Goal: Task Accomplishment & Management: Complete application form

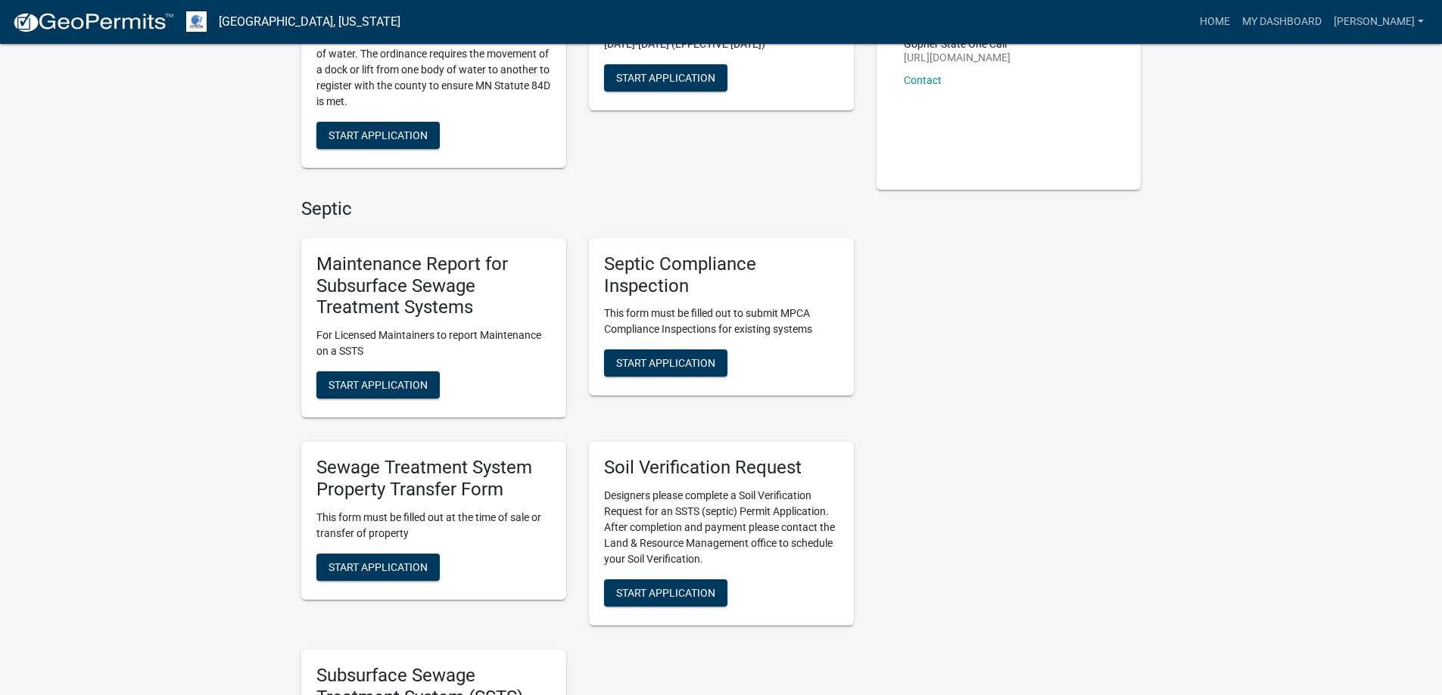
scroll to position [303, 0]
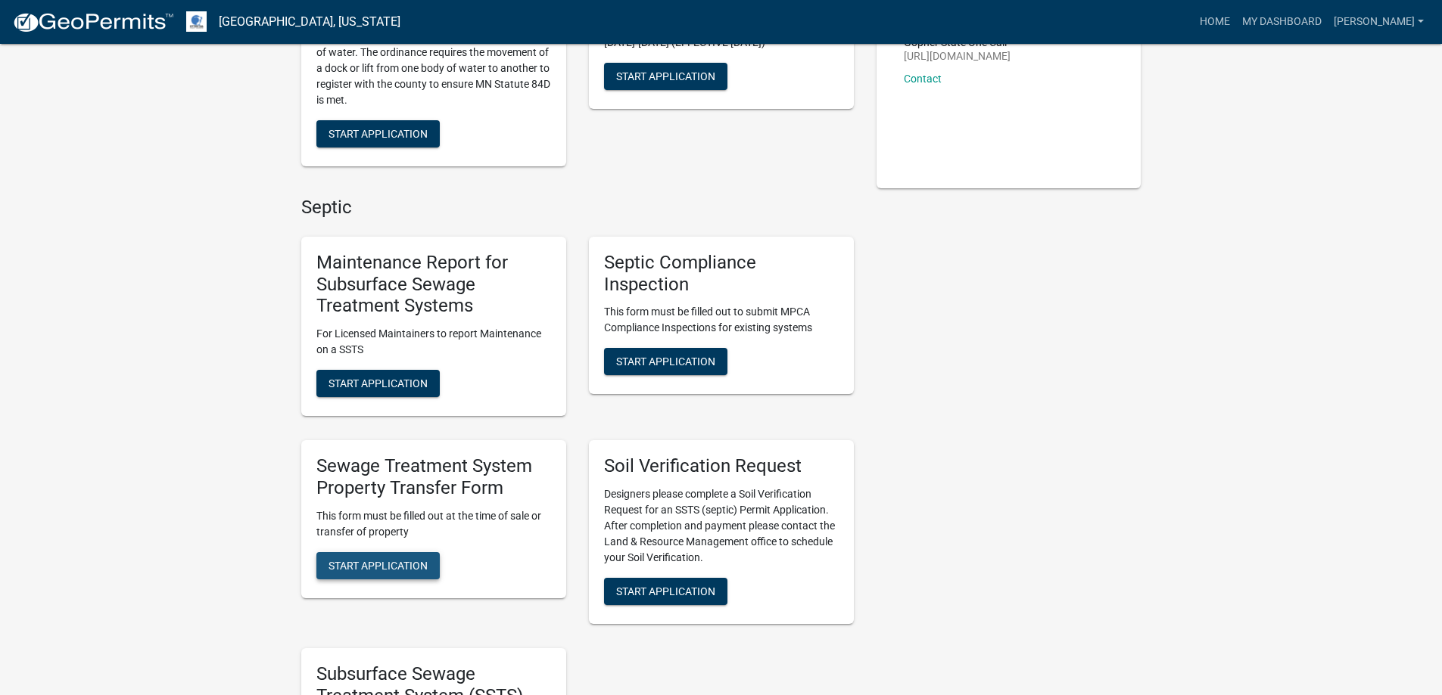
click at [409, 566] on span "Start Application" at bounding box center [377, 565] width 99 height 12
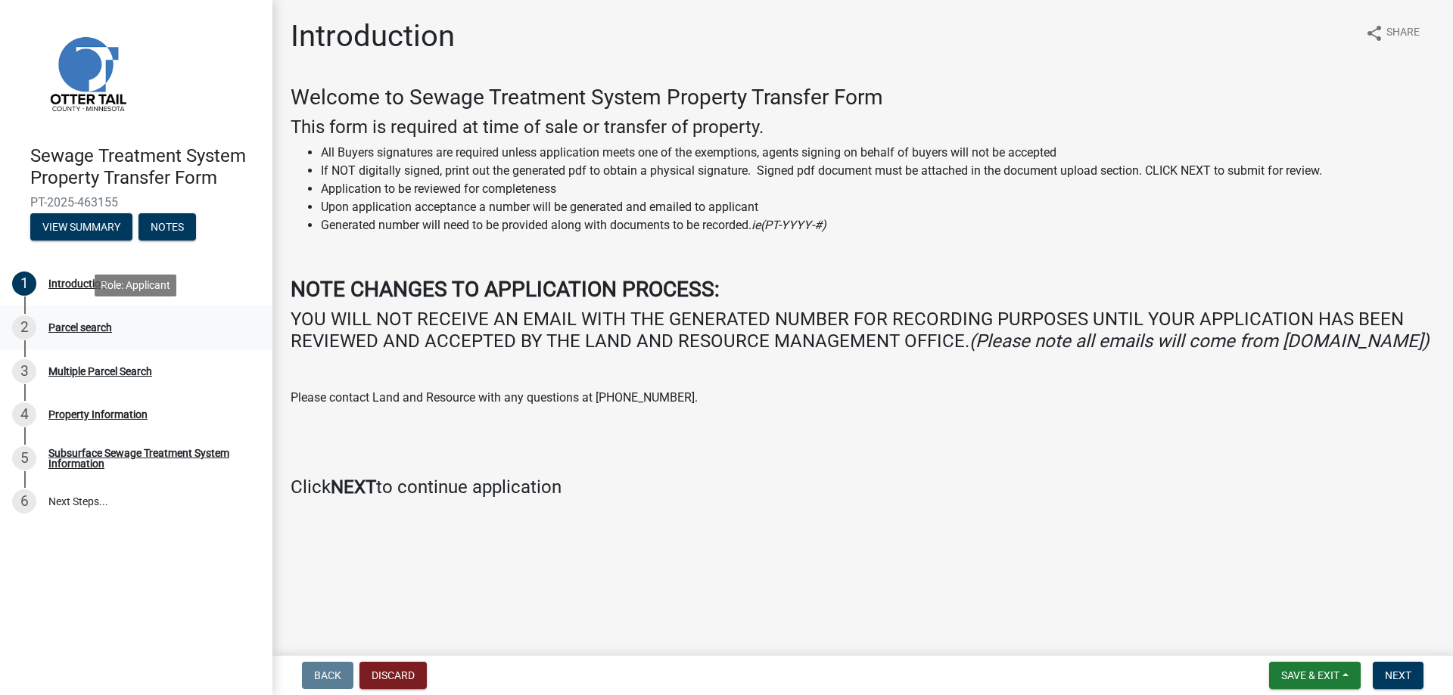
click at [79, 324] on div "Parcel search" at bounding box center [80, 327] width 64 height 11
click at [1398, 667] on button "Next" at bounding box center [1398, 675] width 51 height 27
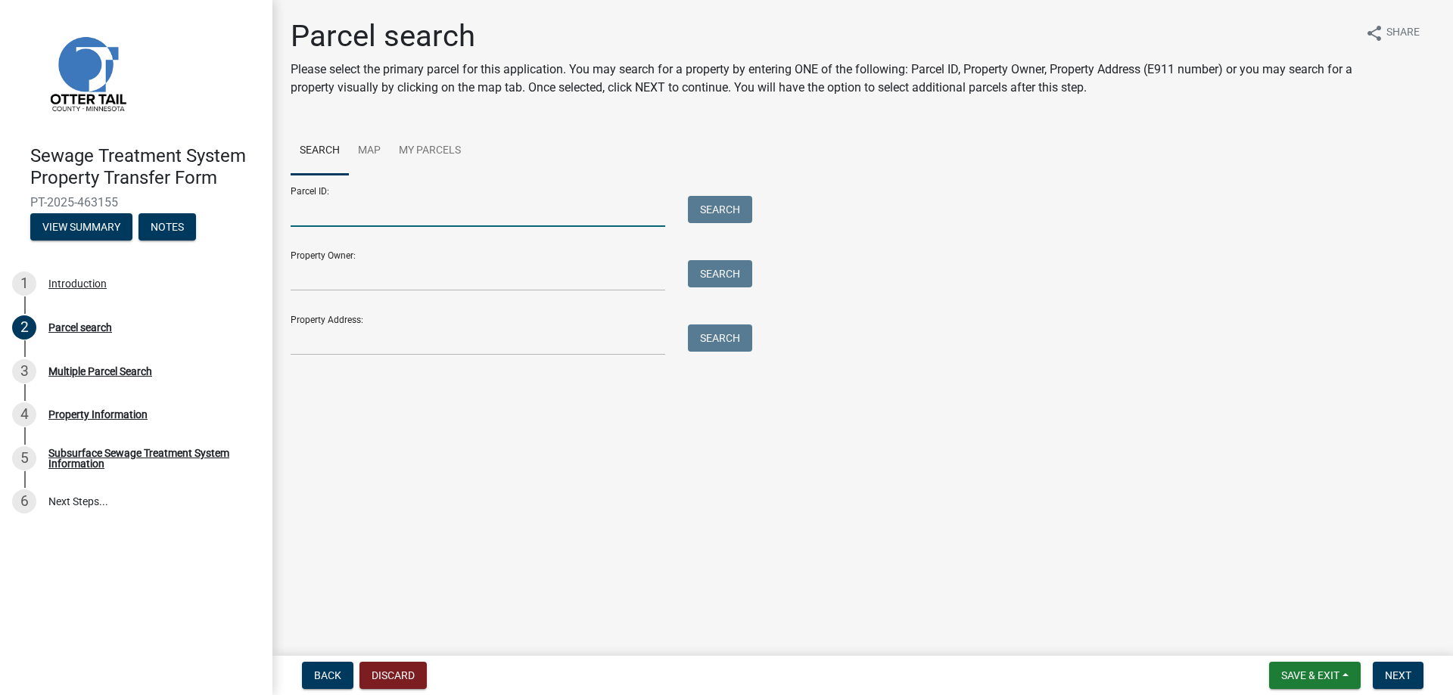
click at [425, 207] on input "Parcel ID:" at bounding box center [478, 211] width 375 height 31
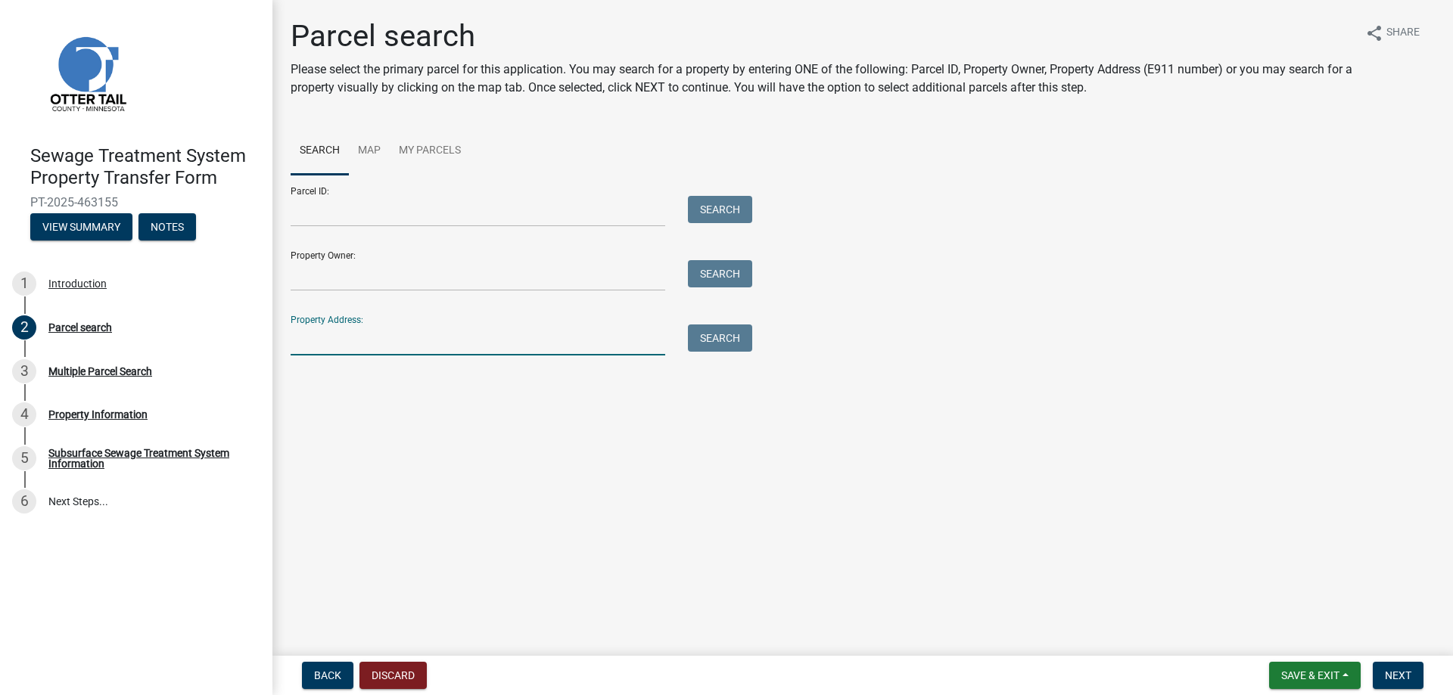
click at [474, 334] on input "Property Address:" at bounding box center [478, 340] width 375 height 31
click at [993, 257] on div "Parcel ID: Search Property Owner: Search Property Address: Search" at bounding box center [863, 265] width 1144 height 181
click at [515, 274] on input "Property Owner:" at bounding box center [478, 275] width 375 height 31
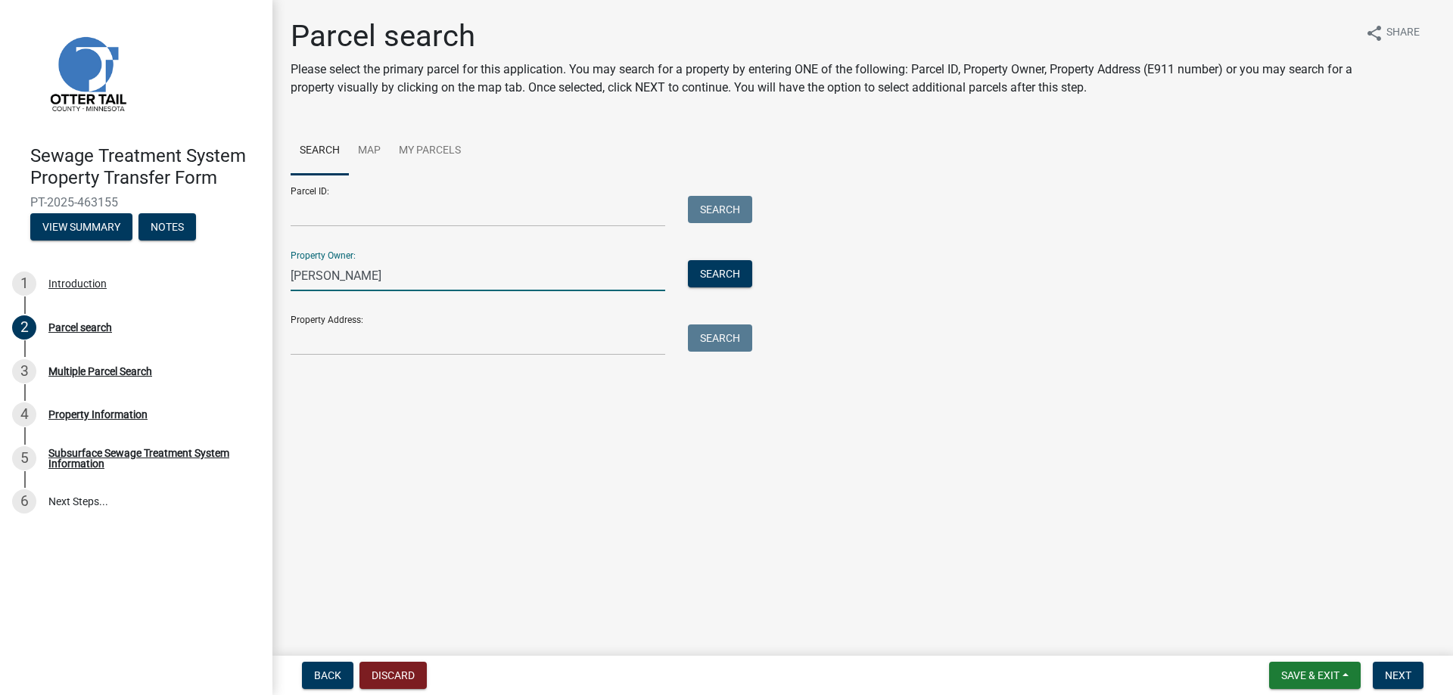
click at [305, 274] on input "[PERSON_NAME]" at bounding box center [478, 275] width 375 height 31
click at [362, 278] on input "Dierich" at bounding box center [478, 275] width 375 height 31
type input "[PERSON_NAME]"
click at [805, 277] on div "Parcel ID: Search Property Owner: [PERSON_NAME] Search Property Address: Search" at bounding box center [863, 265] width 1144 height 181
click at [725, 291] on div "Search" at bounding box center [715, 275] width 79 height 31
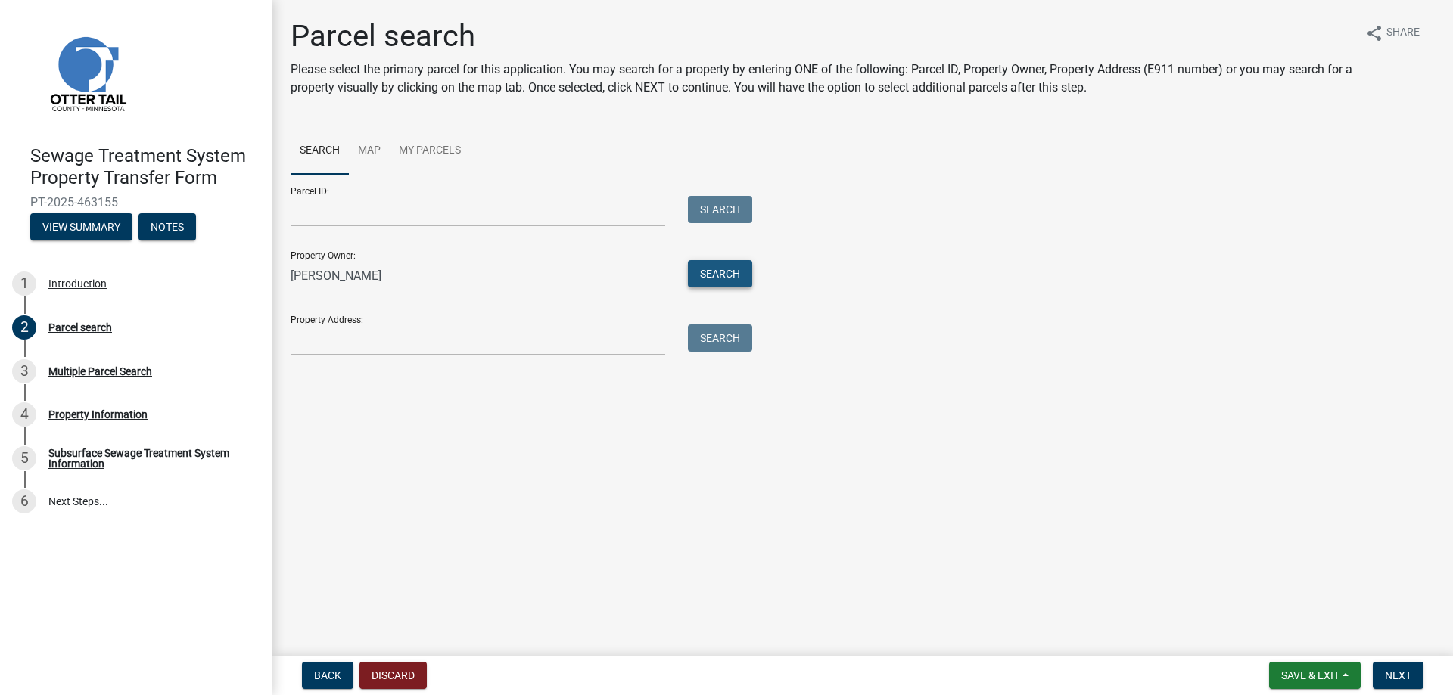
click at [735, 278] on button "Search" at bounding box center [720, 273] width 64 height 27
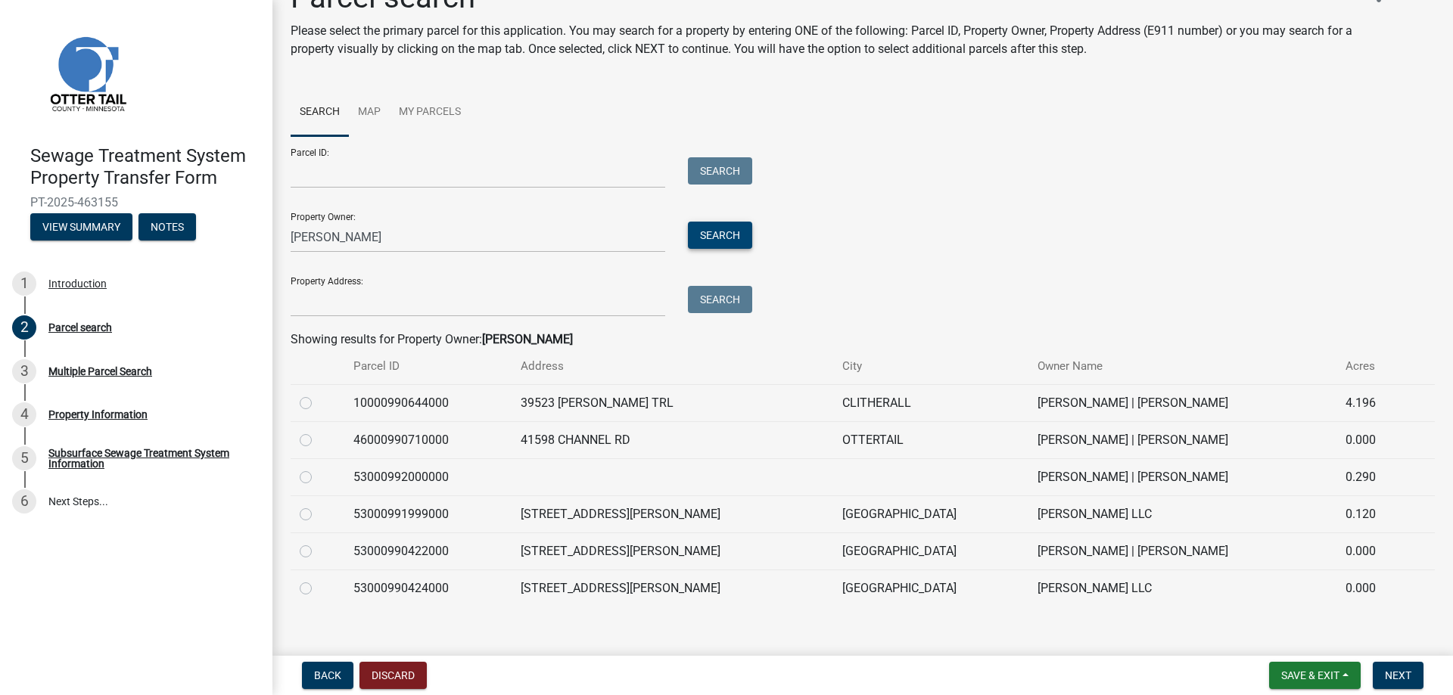
scroll to position [54, 0]
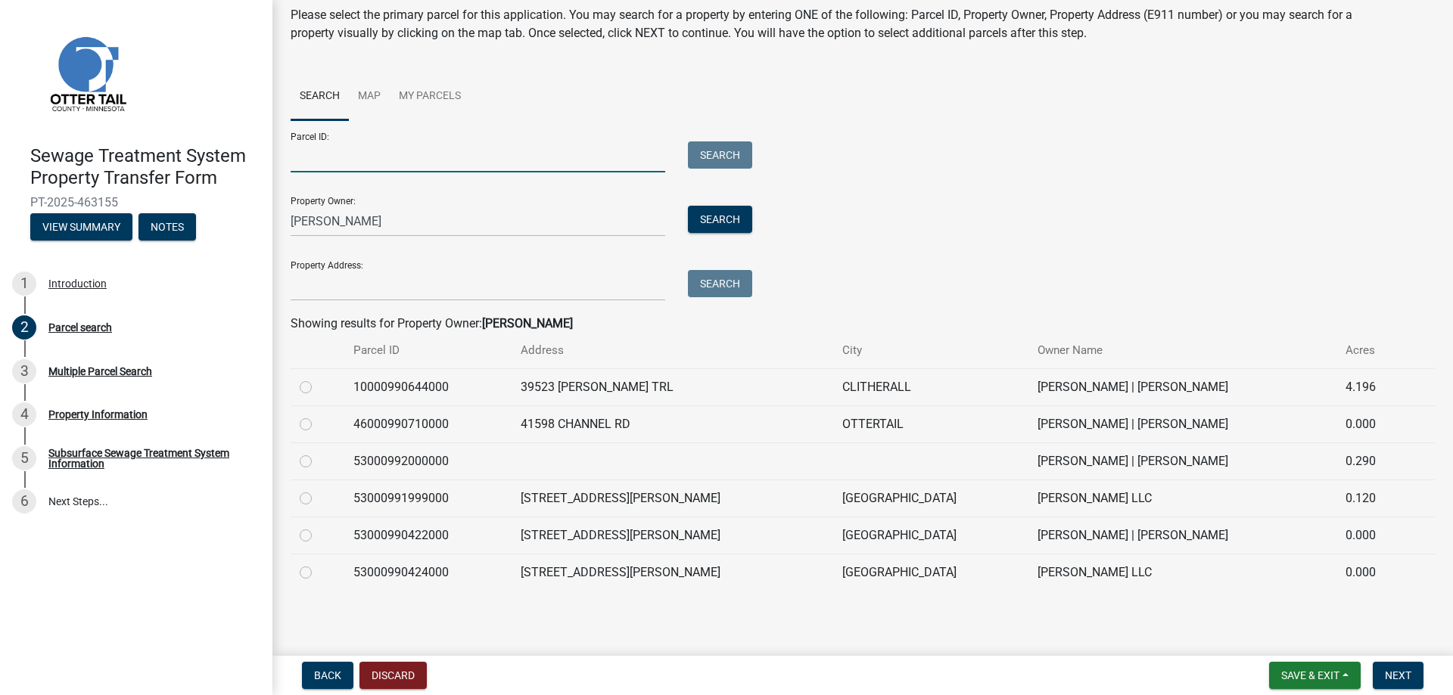
click at [451, 161] on input "Parcel ID:" at bounding box center [478, 157] width 375 height 31
paste input "53000990422000"
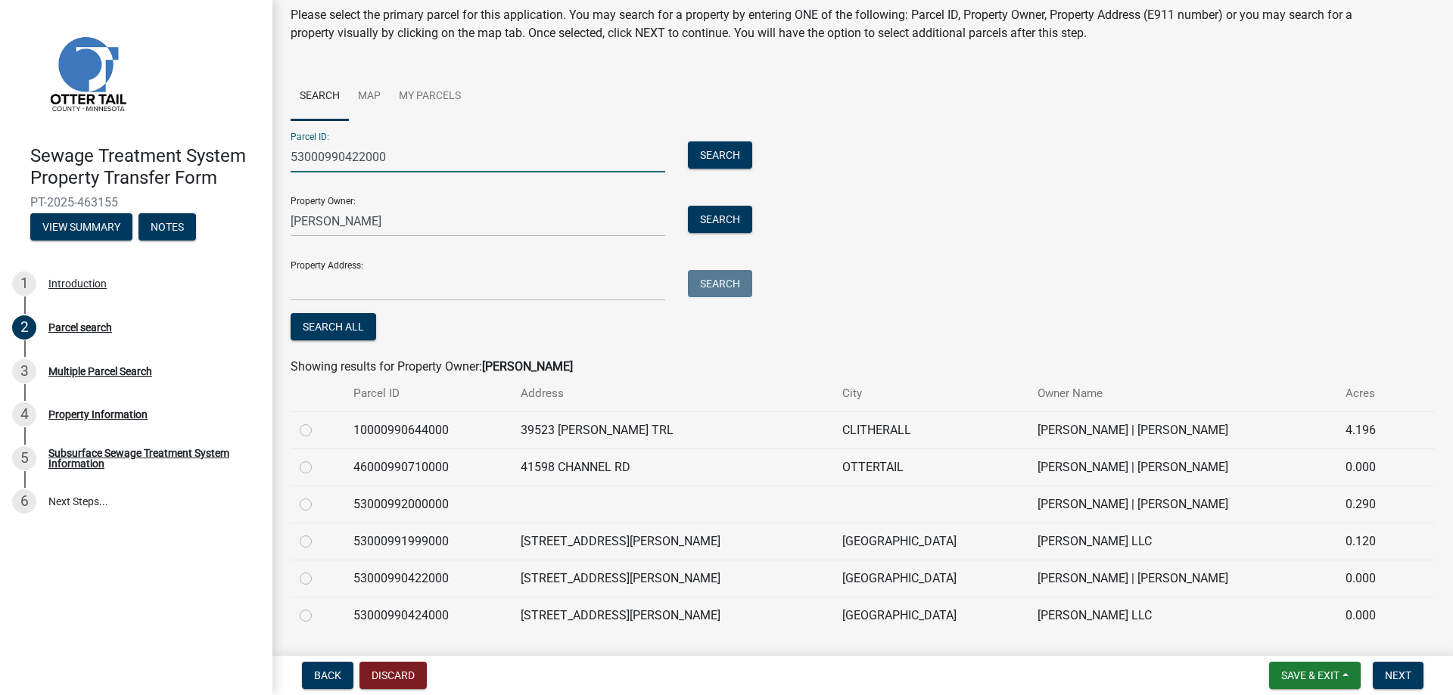
type input "53000990422000"
click at [731, 131] on div "Parcel ID: 53000990422000 Search" at bounding box center [518, 146] width 454 height 52
click at [733, 149] on button "Search" at bounding box center [720, 155] width 64 height 27
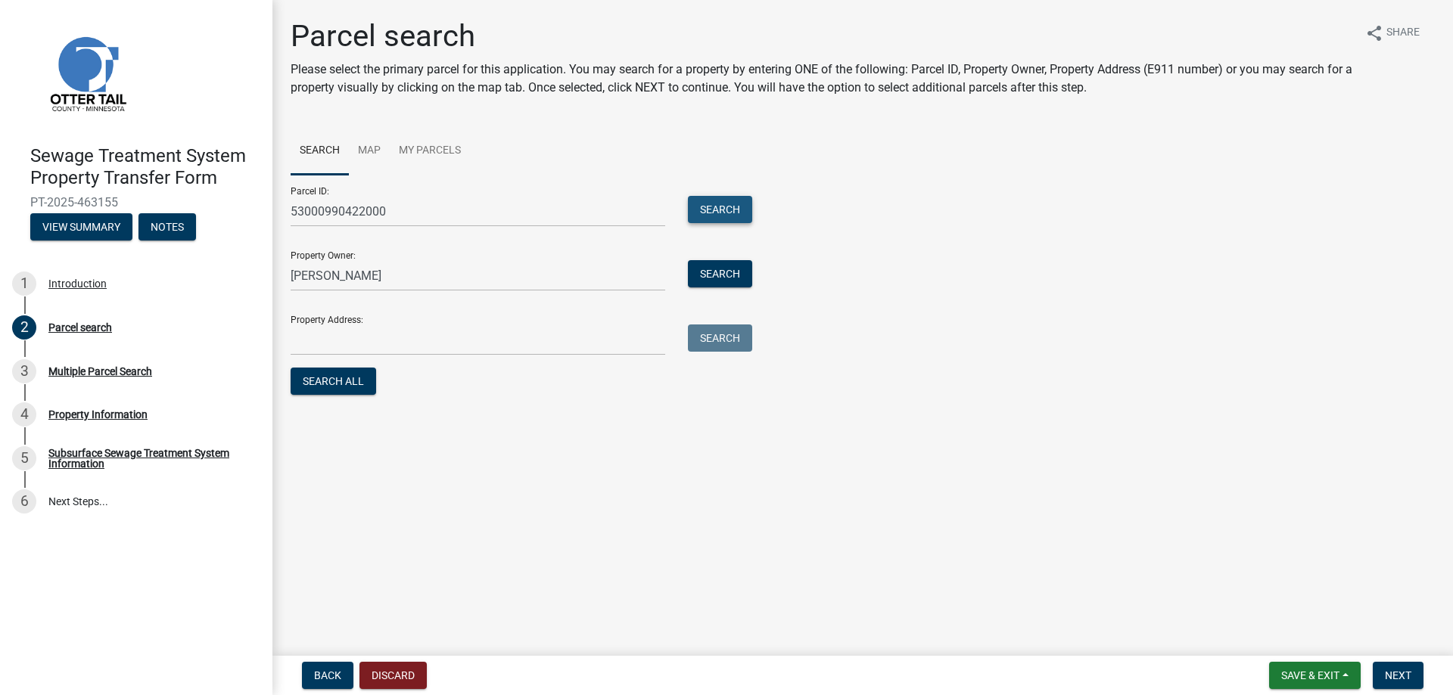
scroll to position [0, 0]
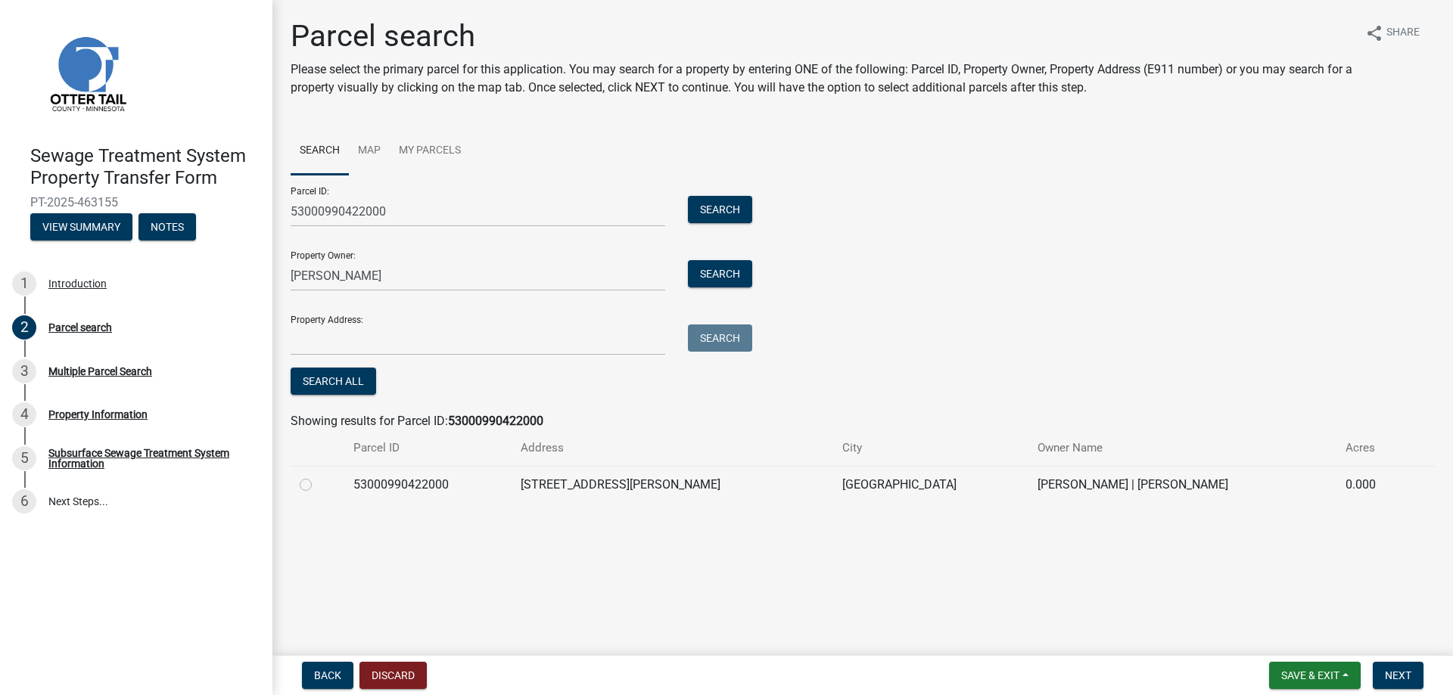
click at [318, 476] on label at bounding box center [318, 476] width 0 height 0
click at [318, 486] on input "radio" at bounding box center [323, 481] width 10 height 10
radio input "true"
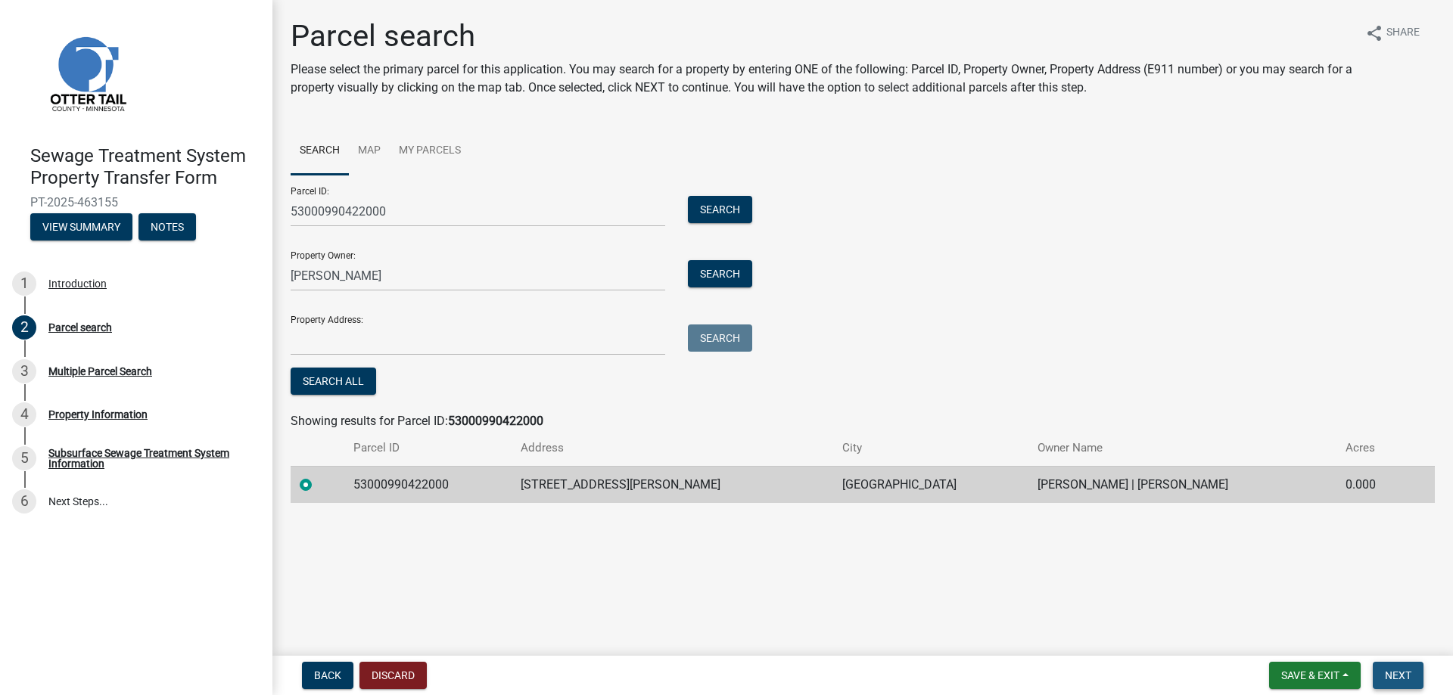
click at [1414, 672] on button "Next" at bounding box center [1398, 675] width 51 height 27
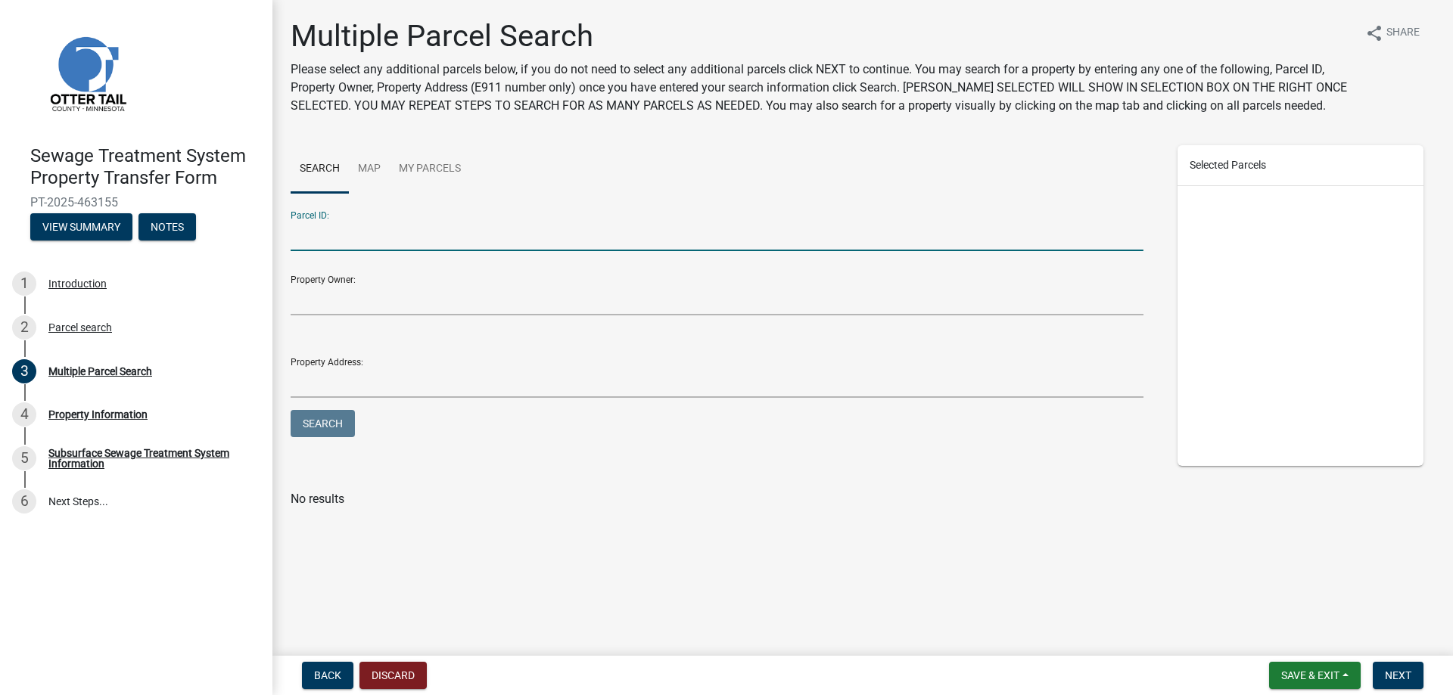
drag, startPoint x: 416, startPoint y: 245, endPoint x: 406, endPoint y: 246, distance: 9.9
click at [415, 246] on input "Parcel ID:" at bounding box center [717, 235] width 853 height 31
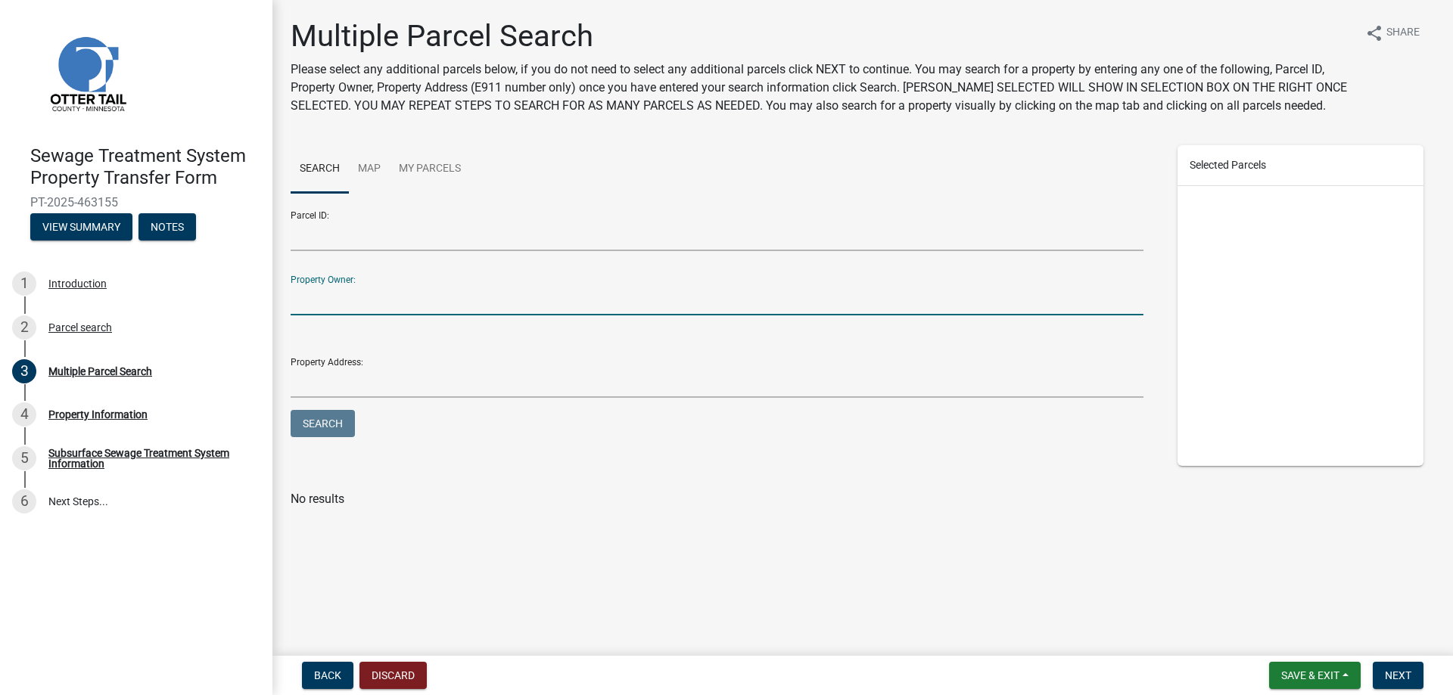
click at [381, 300] on input "Property Owner:" at bounding box center [717, 300] width 853 height 31
type input "[PERSON_NAME]"
click at [291, 410] on button "Search" at bounding box center [323, 423] width 64 height 27
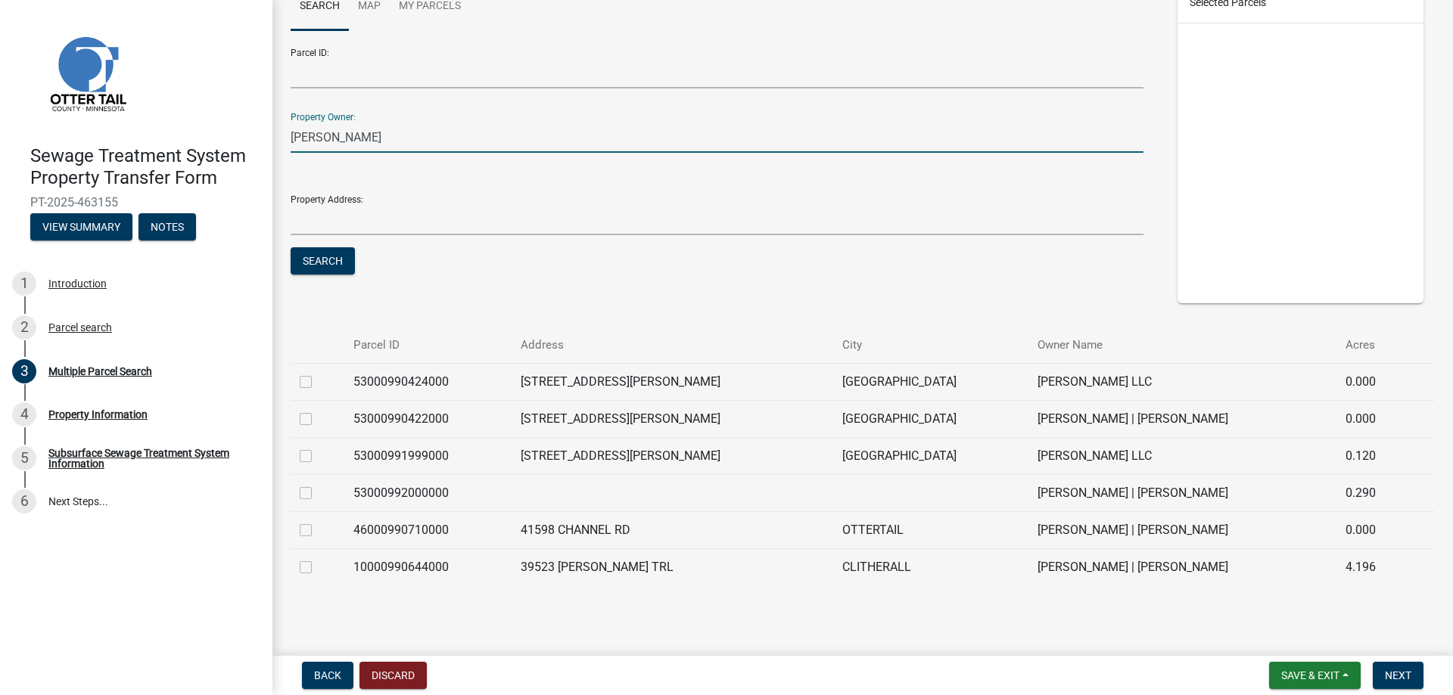
scroll to position [170, 0]
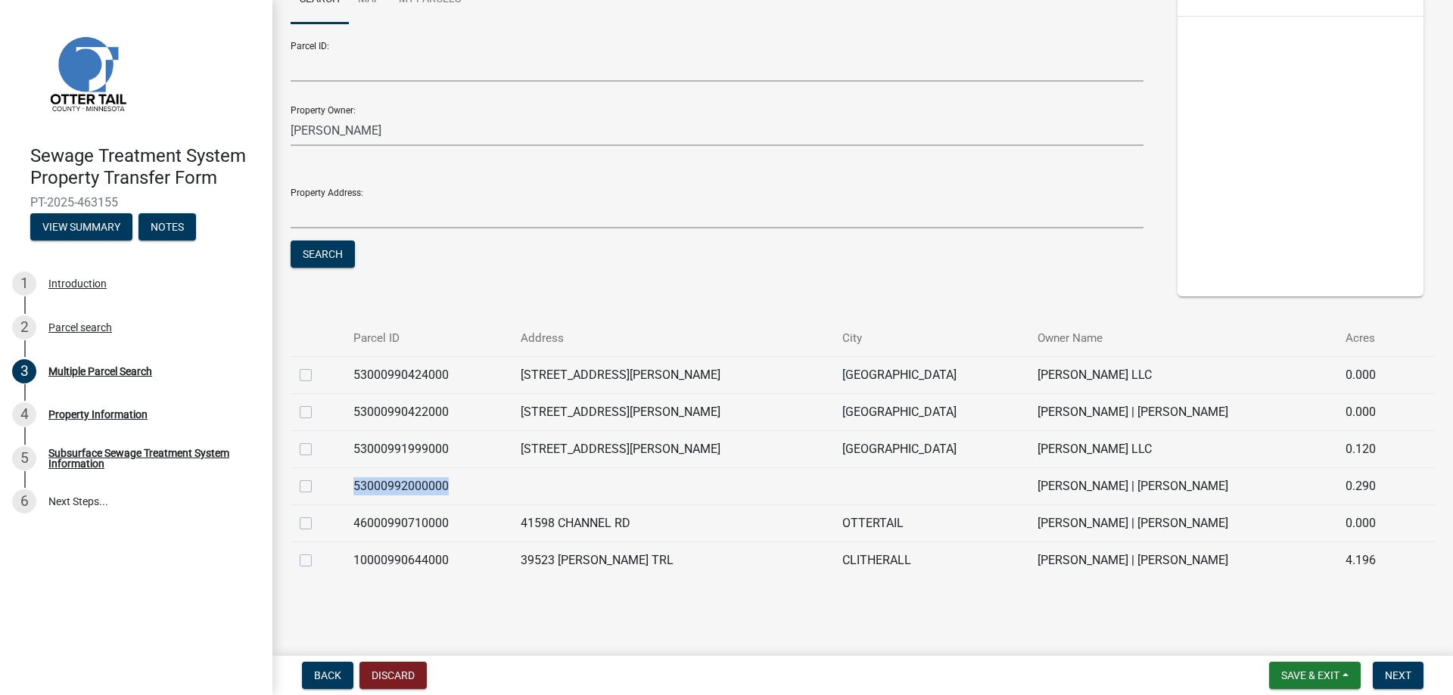
drag, startPoint x: 463, startPoint y: 483, endPoint x: 366, endPoint y: 485, distance: 96.9
click at [361, 484] on td "53000992000000" at bounding box center [427, 486] width 167 height 37
copy td "53000992000000"
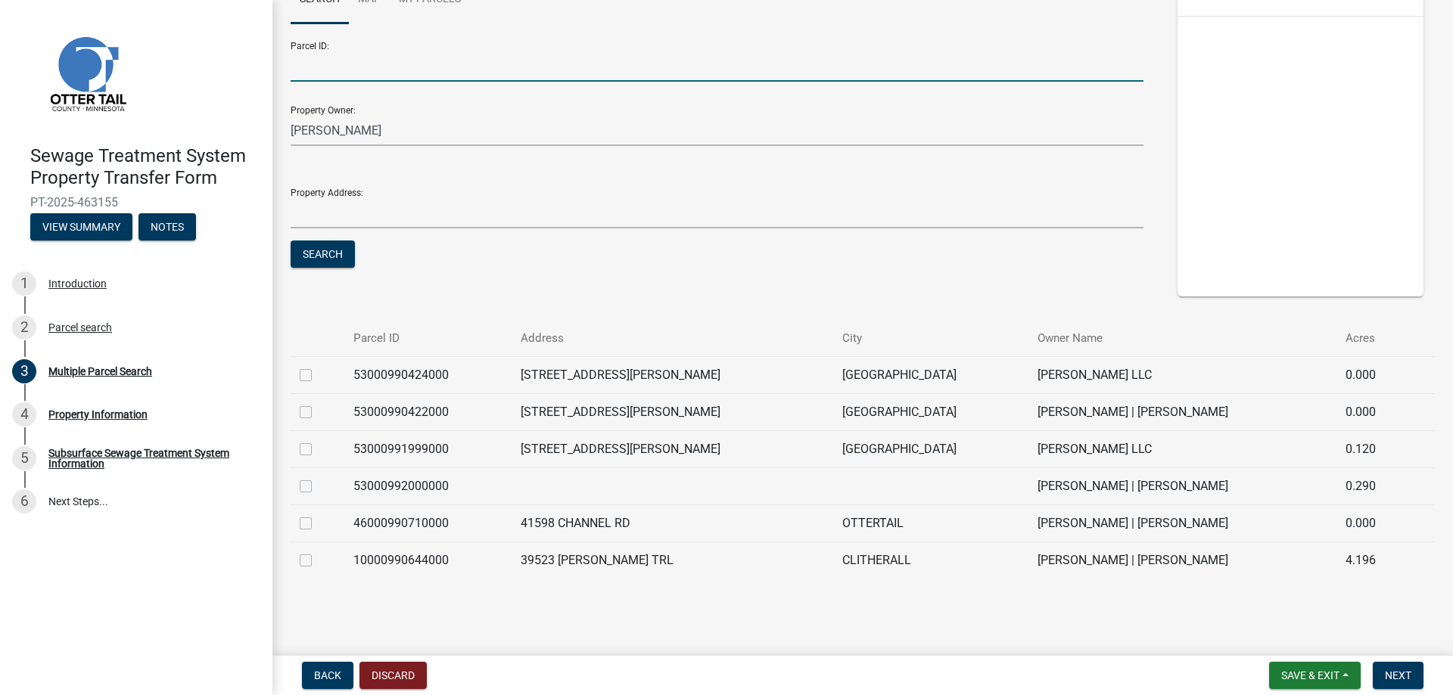
click at [372, 66] on input "Parcel ID:" at bounding box center [717, 66] width 853 height 31
paste input "53000992000000"
type input "53000992000000"
click at [291, 241] on button "Search" at bounding box center [323, 254] width 64 height 27
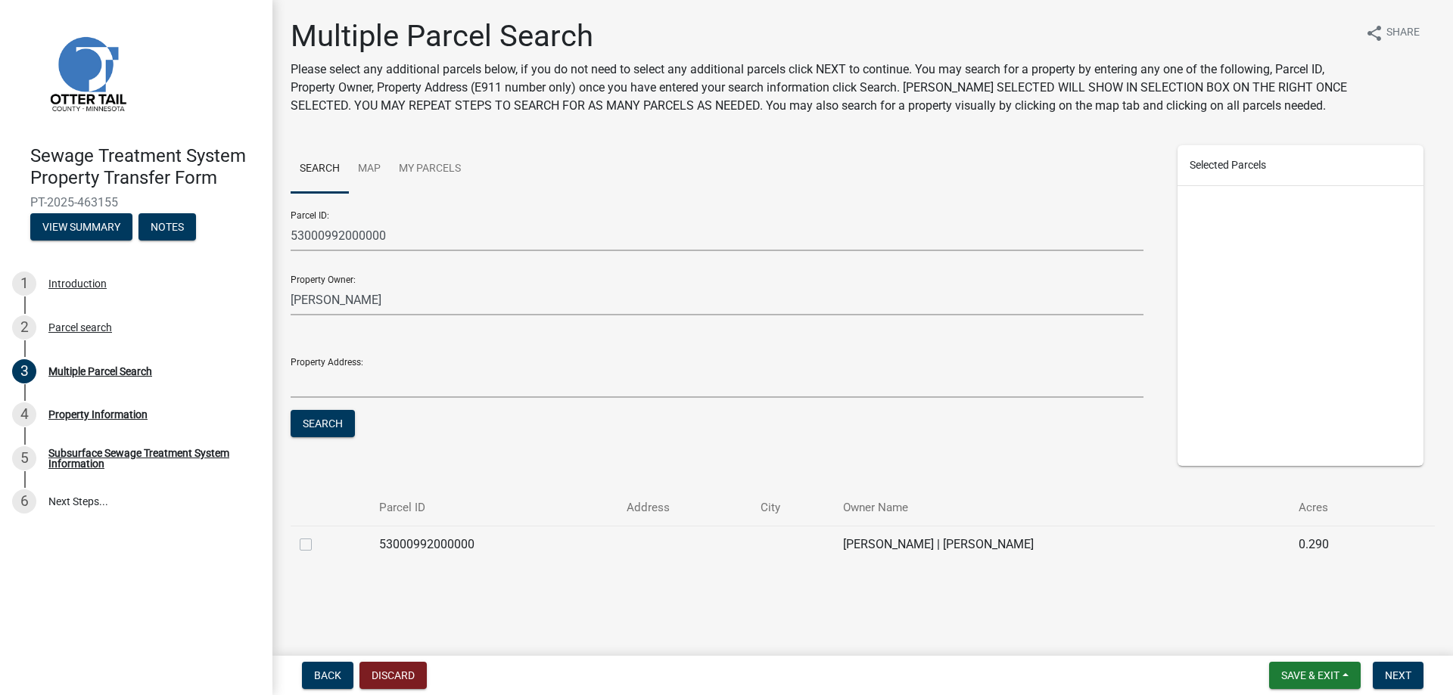
click at [318, 536] on label at bounding box center [318, 536] width 0 height 0
click at [318, 545] on input "checkbox" at bounding box center [323, 541] width 10 height 10
checkbox input "true"
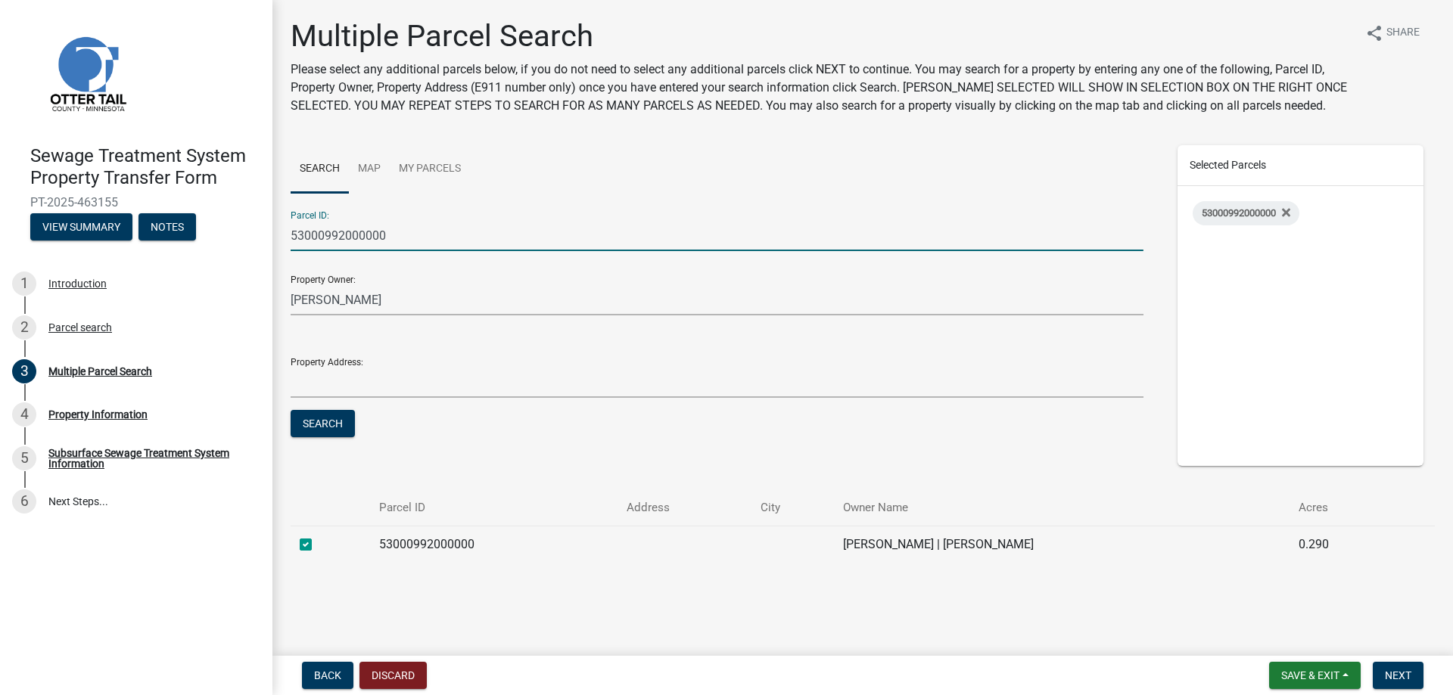
drag, startPoint x: 284, startPoint y: 222, endPoint x: 257, endPoint y: 219, distance: 26.6
click at [257, 219] on div "Sewage Treatment System Property Transfer Form PT-2025-463155 View Summary Note…" at bounding box center [726, 347] width 1453 height 695
click at [333, 421] on button "Search" at bounding box center [323, 423] width 64 height 27
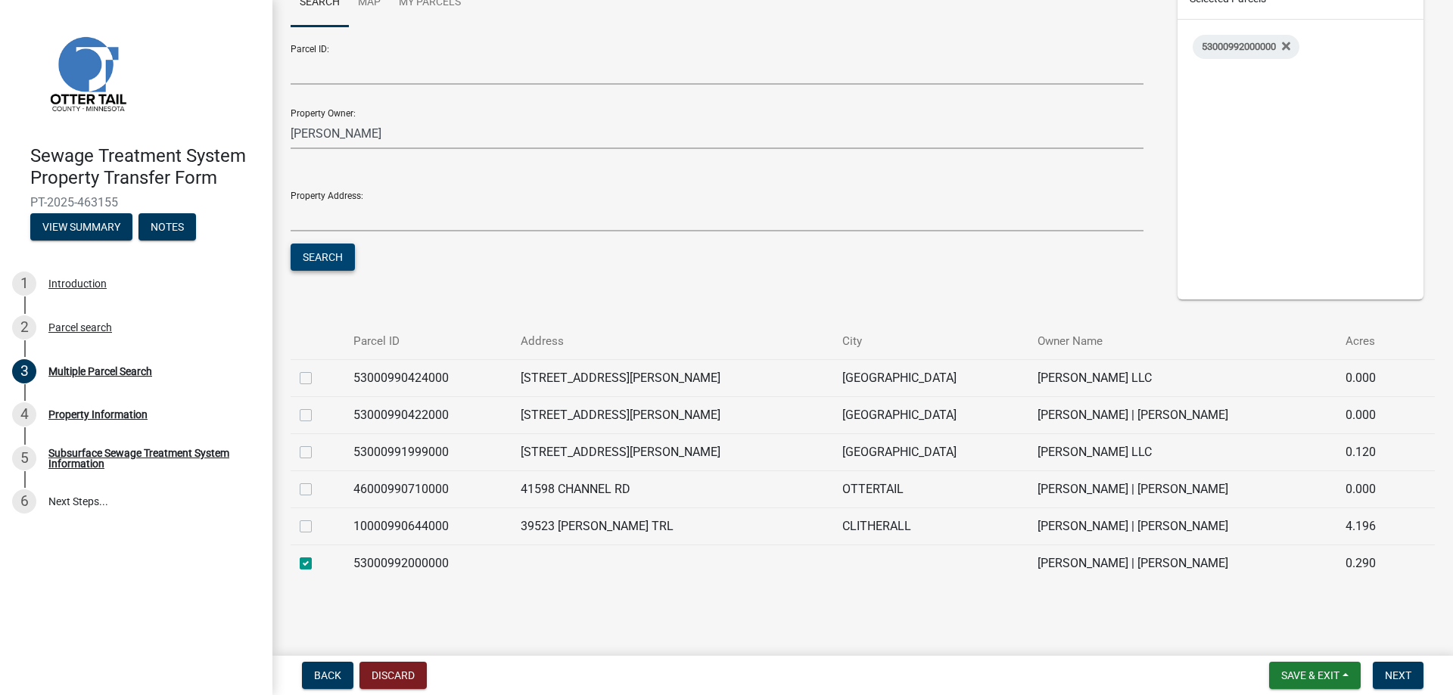
scroll to position [170, 0]
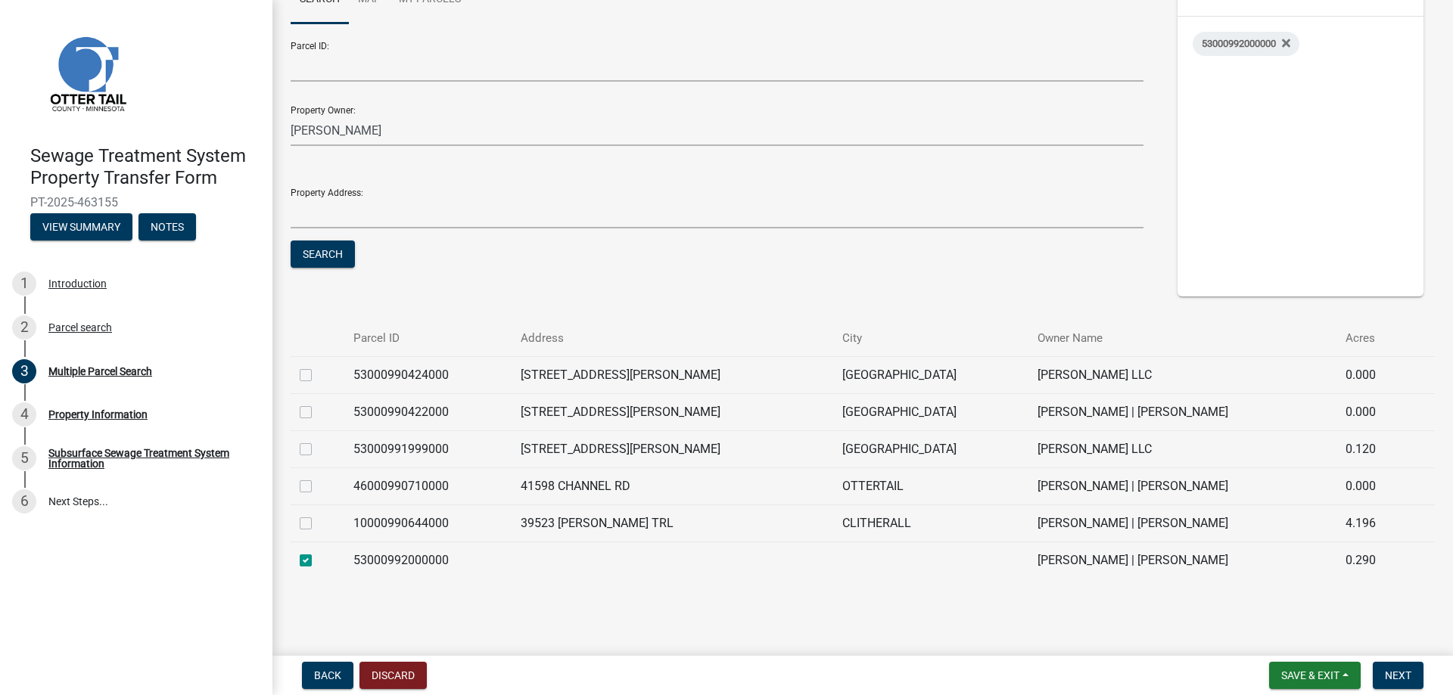
drag, startPoint x: 1076, startPoint y: 558, endPoint x: 972, endPoint y: 588, distance: 107.8
click at [972, 588] on div "Parcel ID Address City Owner Name Acres 53000990424000 40341 [PERSON_NAME] LN R…" at bounding box center [862, 456] width 1167 height 270
drag, startPoint x: 459, startPoint y: 449, endPoint x: 359, endPoint y: 448, distance: 99.9
click at [359, 448] on td "53000991999000" at bounding box center [427, 449] width 167 height 37
copy td "53000991999000"
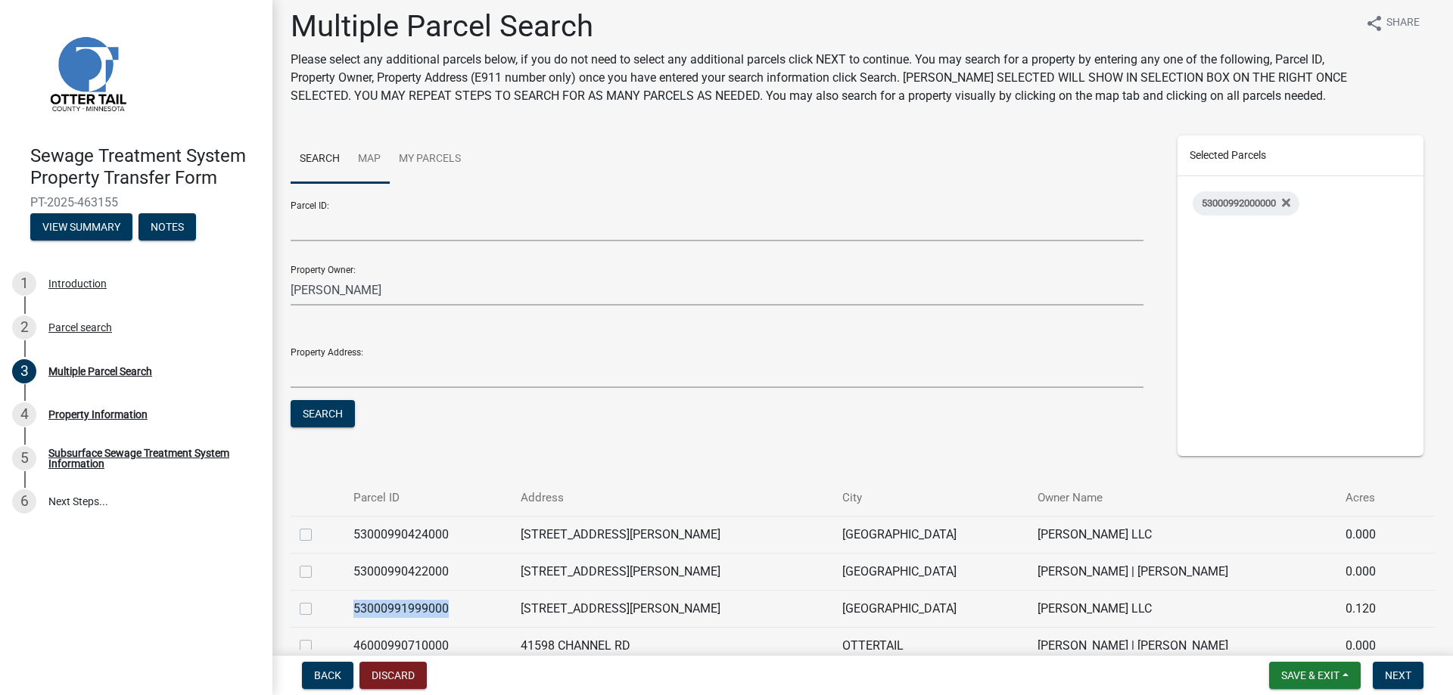
scroll to position [0, 0]
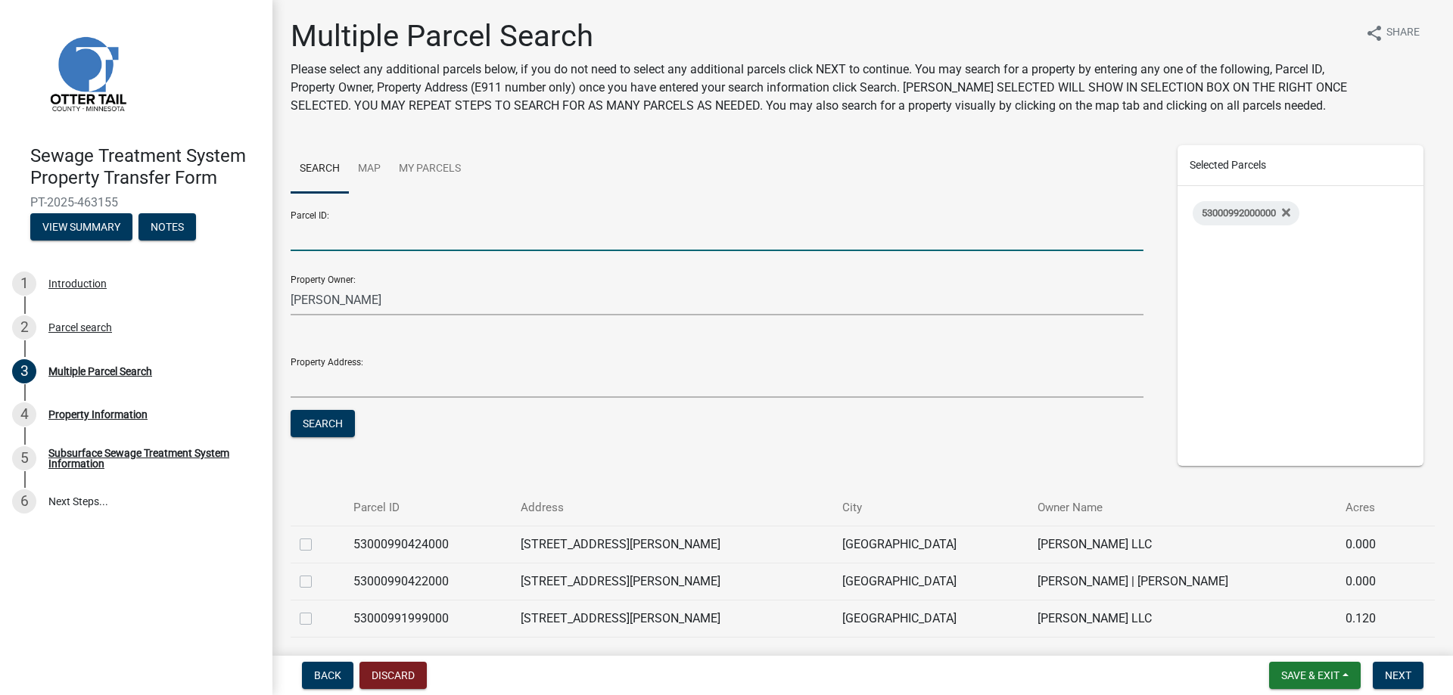
click at [372, 225] on input "Parcel ID:" at bounding box center [717, 235] width 853 height 31
paste input "53000991999000"
type input "53000991999000"
click at [291, 410] on button "Search" at bounding box center [323, 423] width 64 height 27
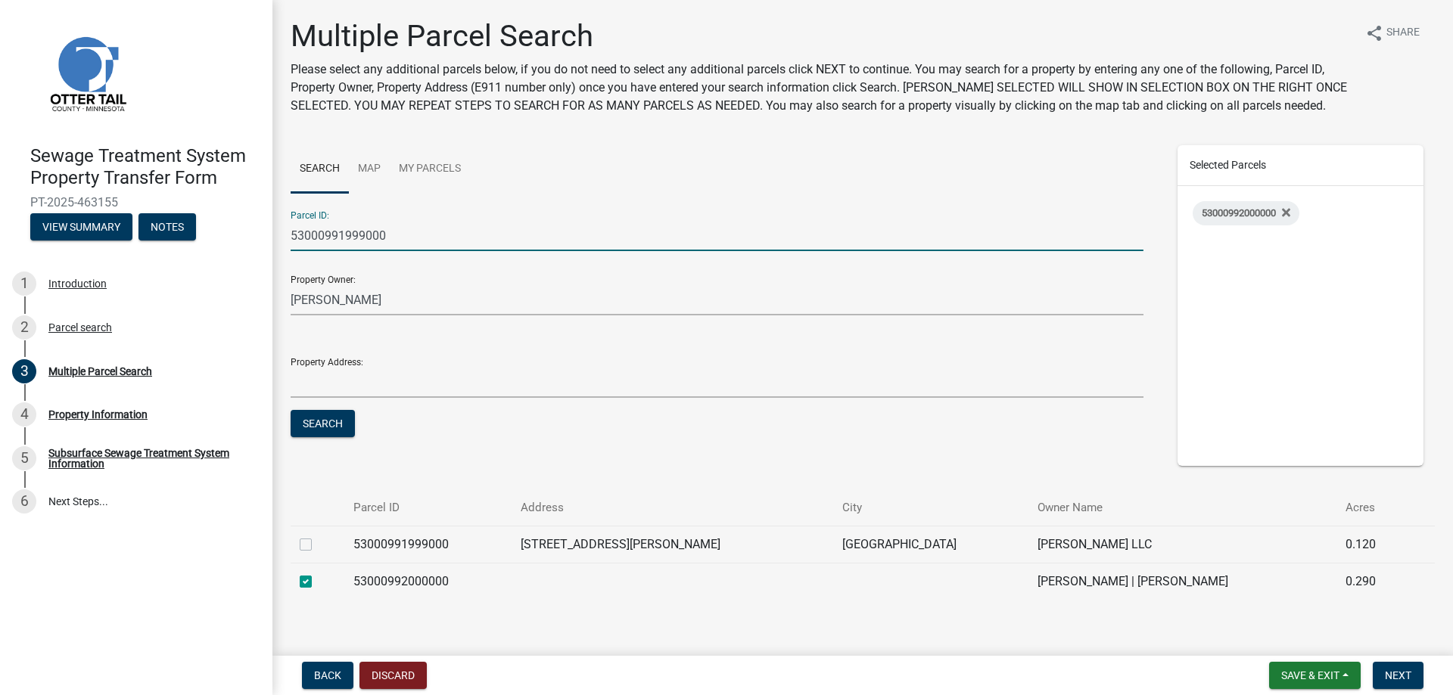
scroll to position [21, 0]
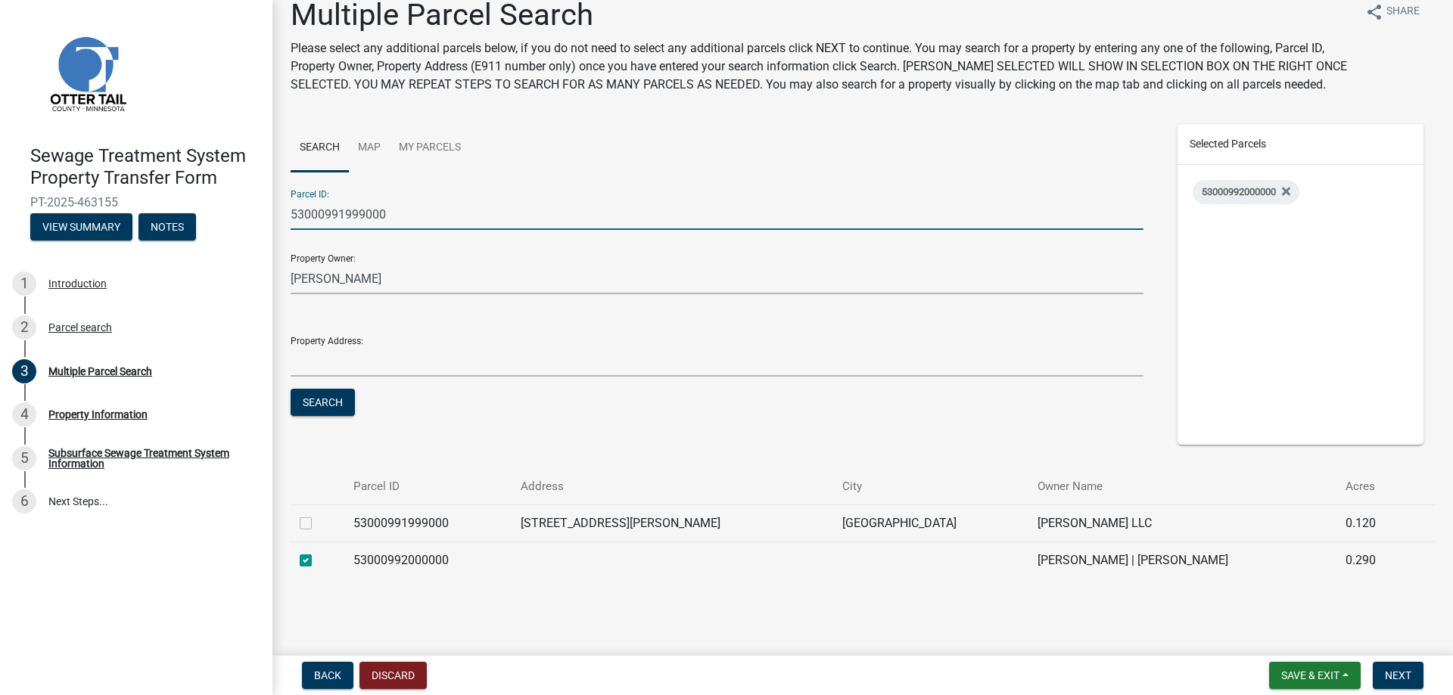
click at [318, 515] on label at bounding box center [318, 515] width 0 height 0
click at [318, 523] on input "checkbox" at bounding box center [323, 520] width 10 height 10
checkbox input "true"
drag, startPoint x: 402, startPoint y: 208, endPoint x: 268, endPoint y: 211, distance: 134.0
click at [268, 211] on div "Sewage Treatment System Property Transfer Form PT-2025-463155 View Summary Note…" at bounding box center [726, 347] width 1453 height 695
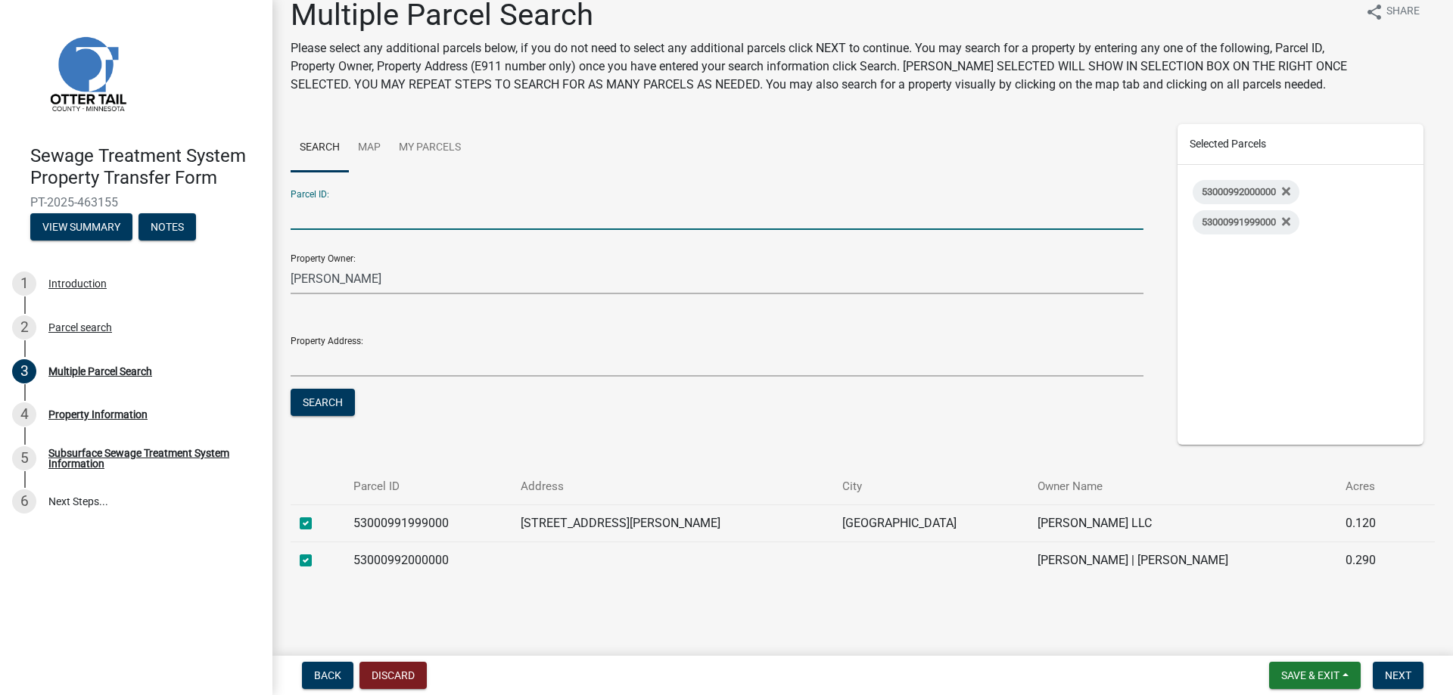
click at [291, 389] on button "Search" at bounding box center [323, 402] width 64 height 27
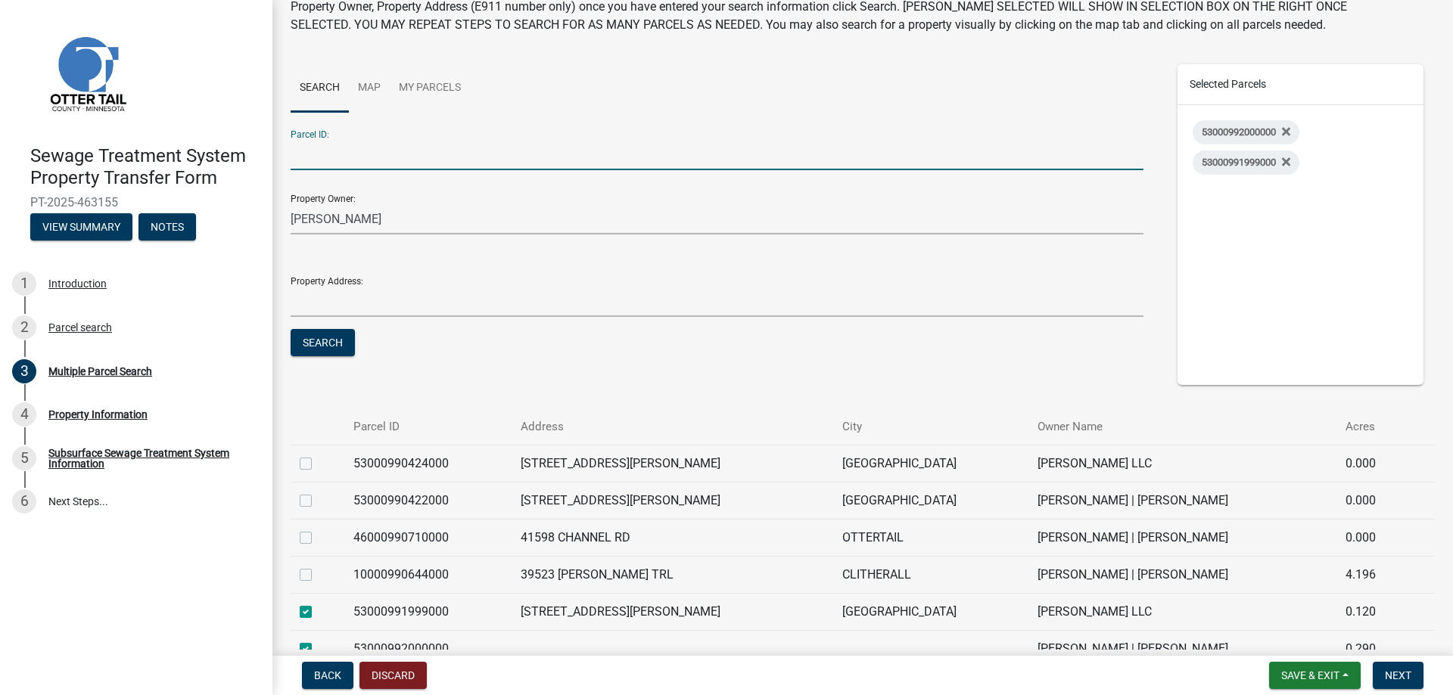
scroll to position [170, 0]
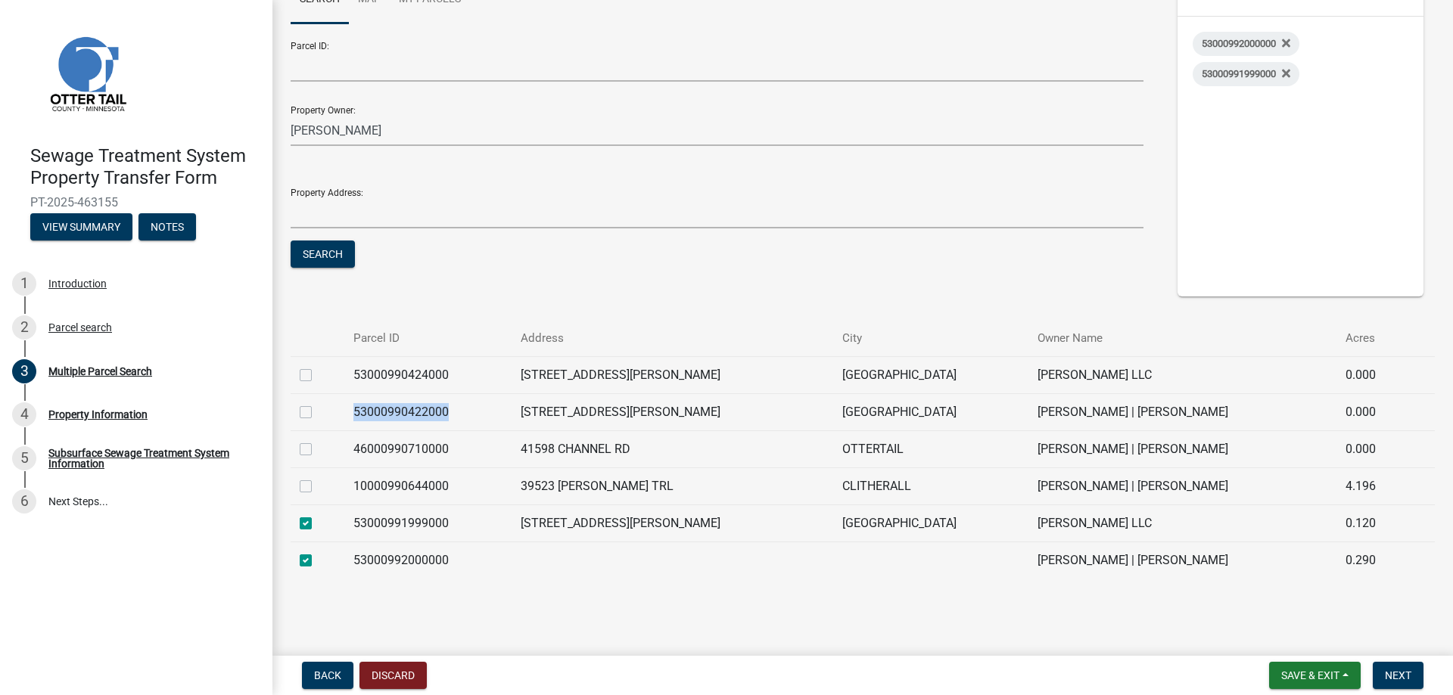
drag, startPoint x: 459, startPoint y: 412, endPoint x: 347, endPoint y: 415, distance: 111.3
click at [347, 415] on tr "53000990422000 40351 [PERSON_NAME] LN RICHVILLE [PERSON_NAME] | [PERSON_NAME] 0…" at bounding box center [863, 411] width 1144 height 37
drag, startPoint x: 404, startPoint y: 407, endPoint x: 64, endPoint y: 322, distance: 350.9
click at [64, 322] on div "Parcel search" at bounding box center [80, 327] width 64 height 11
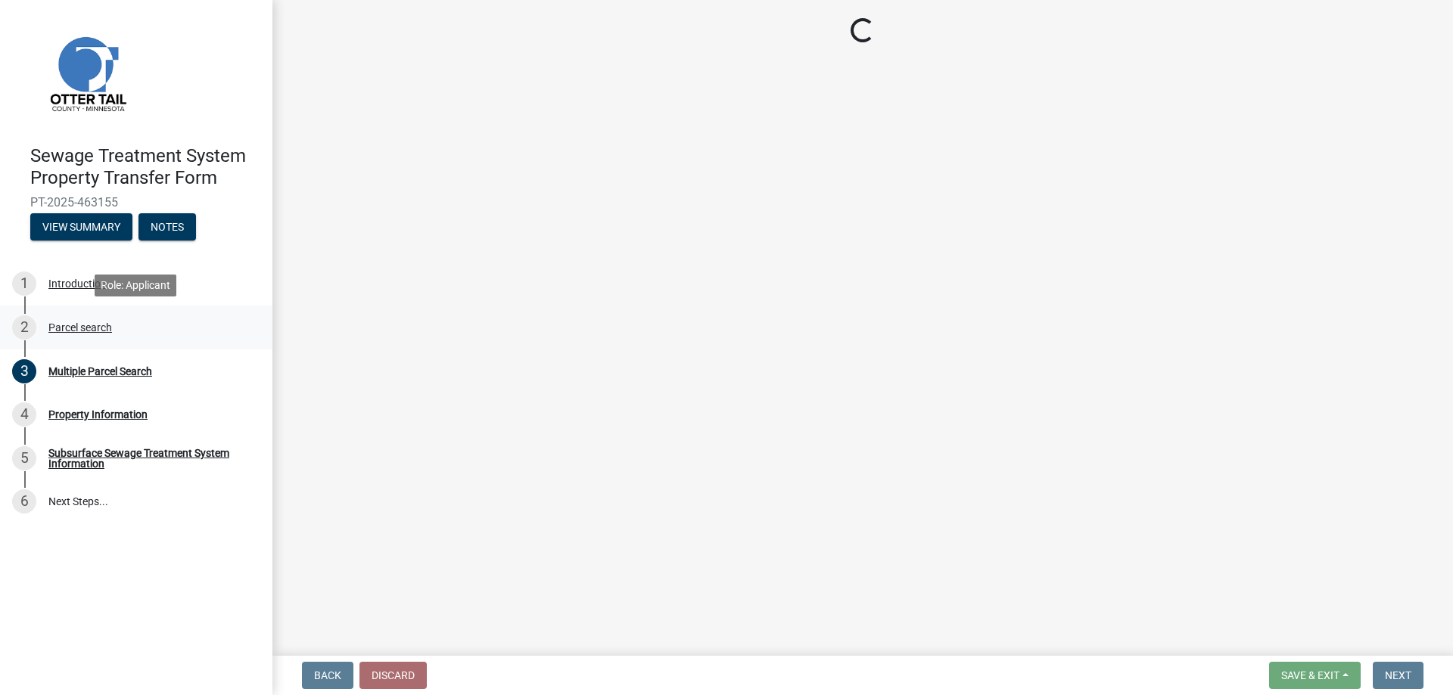
scroll to position [0, 0]
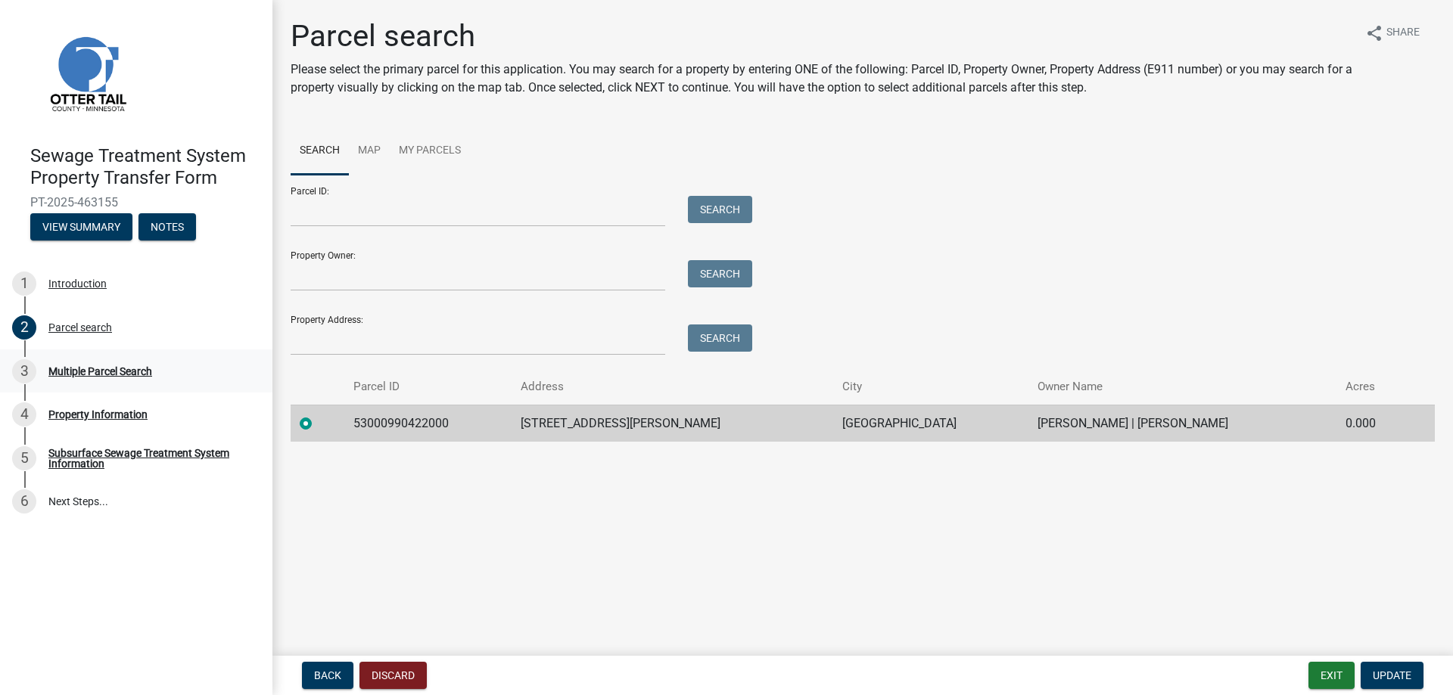
click at [88, 372] on div "Multiple Parcel Search" at bounding box center [100, 371] width 104 height 11
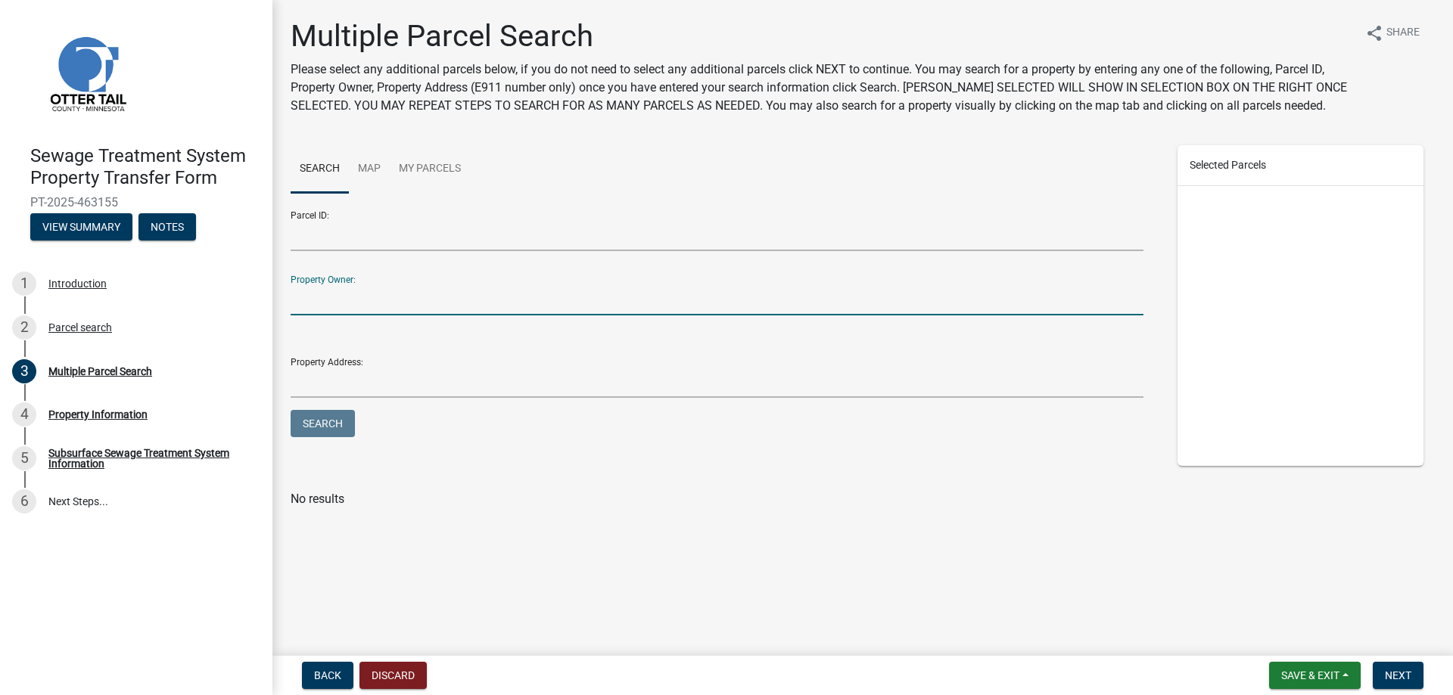
click at [338, 291] on input "Property Owner:" at bounding box center [717, 300] width 853 height 31
type input "[PERSON_NAME]"
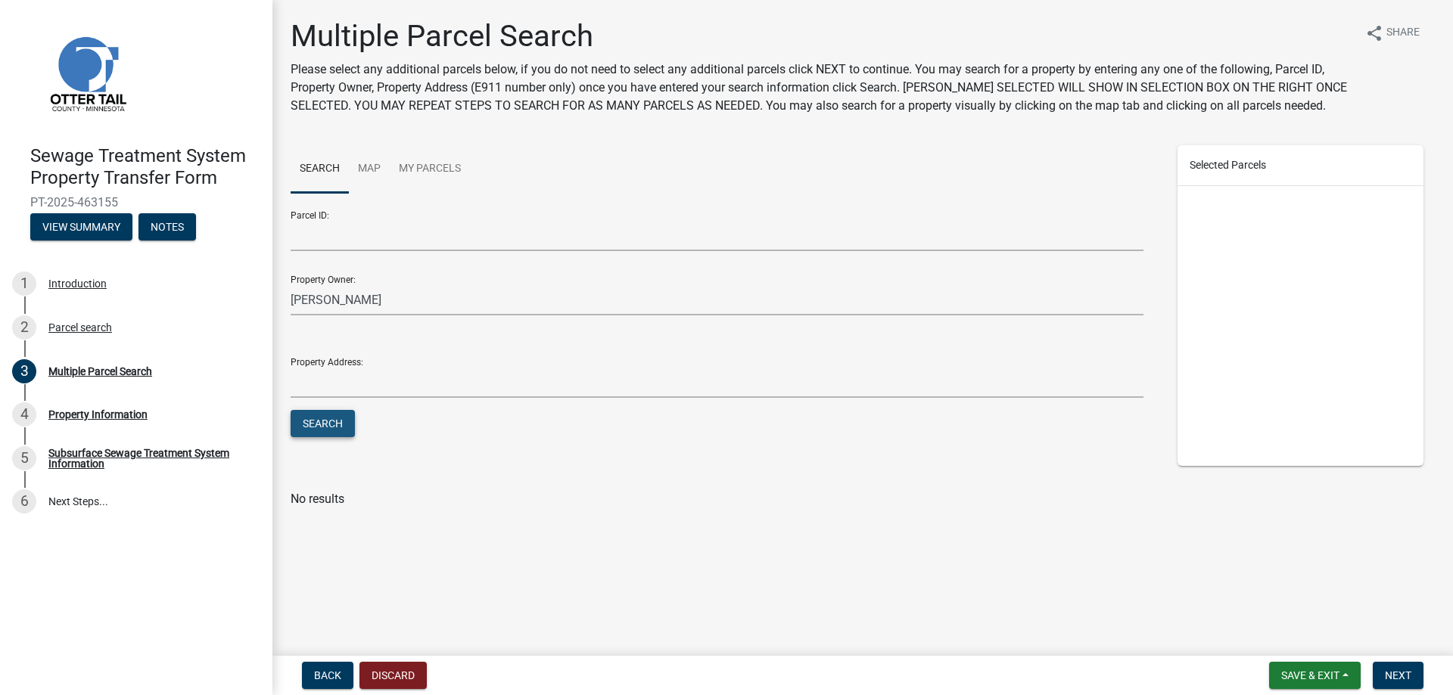
click at [317, 418] on button "Search" at bounding box center [323, 423] width 64 height 27
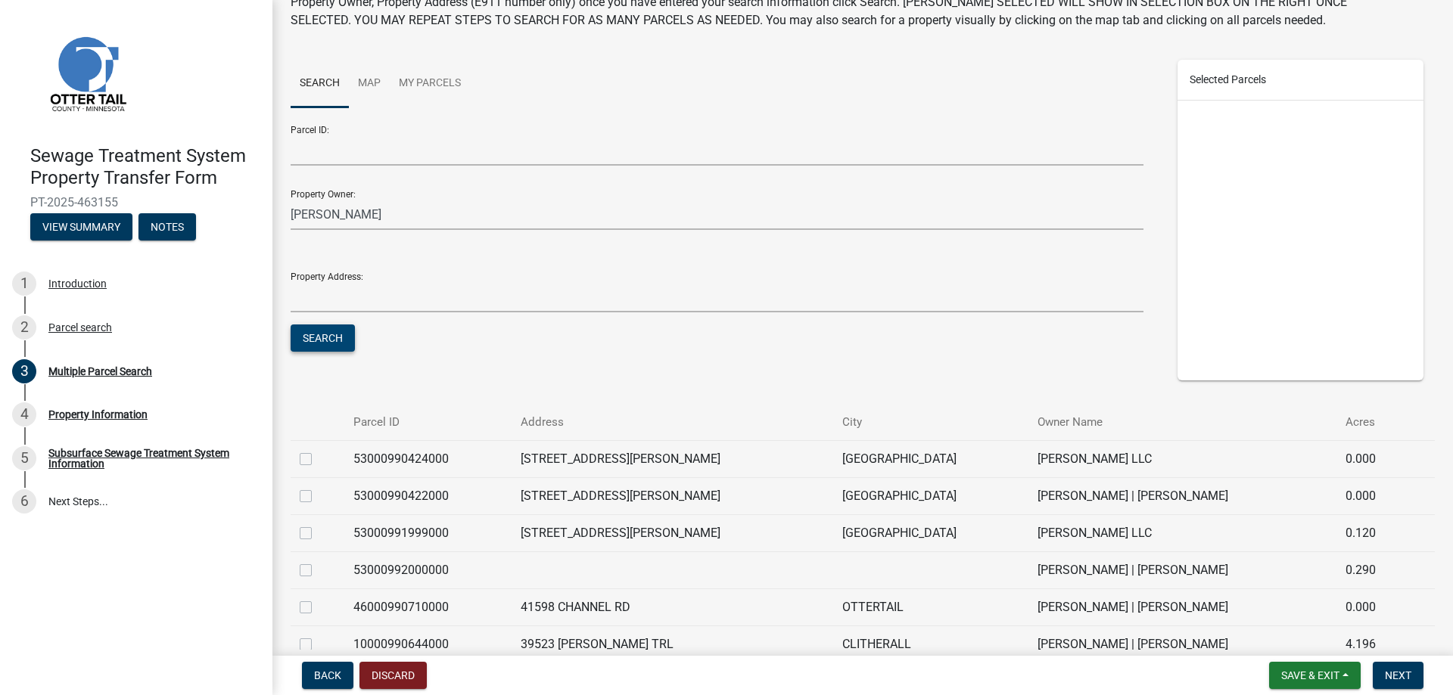
scroll to position [170, 0]
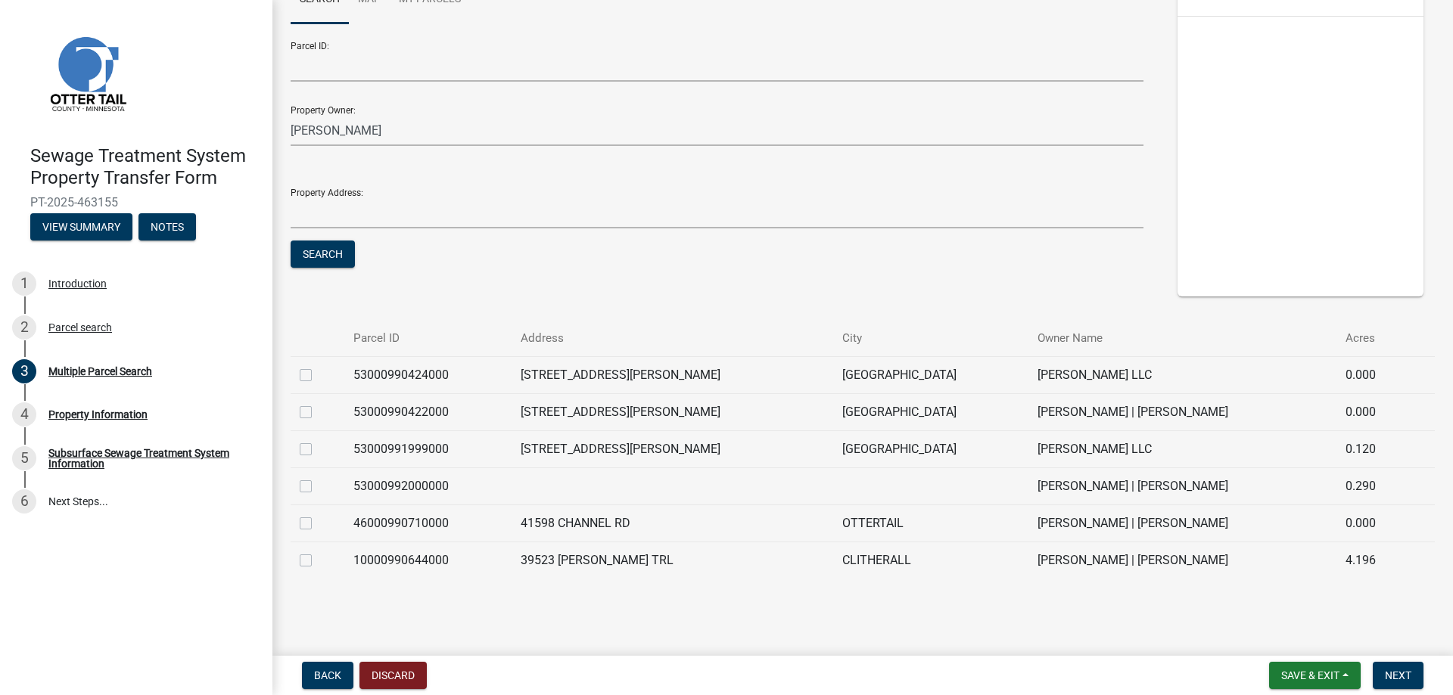
click at [318, 440] on label at bounding box center [318, 440] width 0 height 0
click at [318, 450] on input "checkbox" at bounding box center [323, 445] width 10 height 10
checkbox input "true"
click at [318, 366] on label at bounding box center [318, 366] width 0 height 0
click at [318, 376] on input "checkbox" at bounding box center [323, 371] width 10 height 10
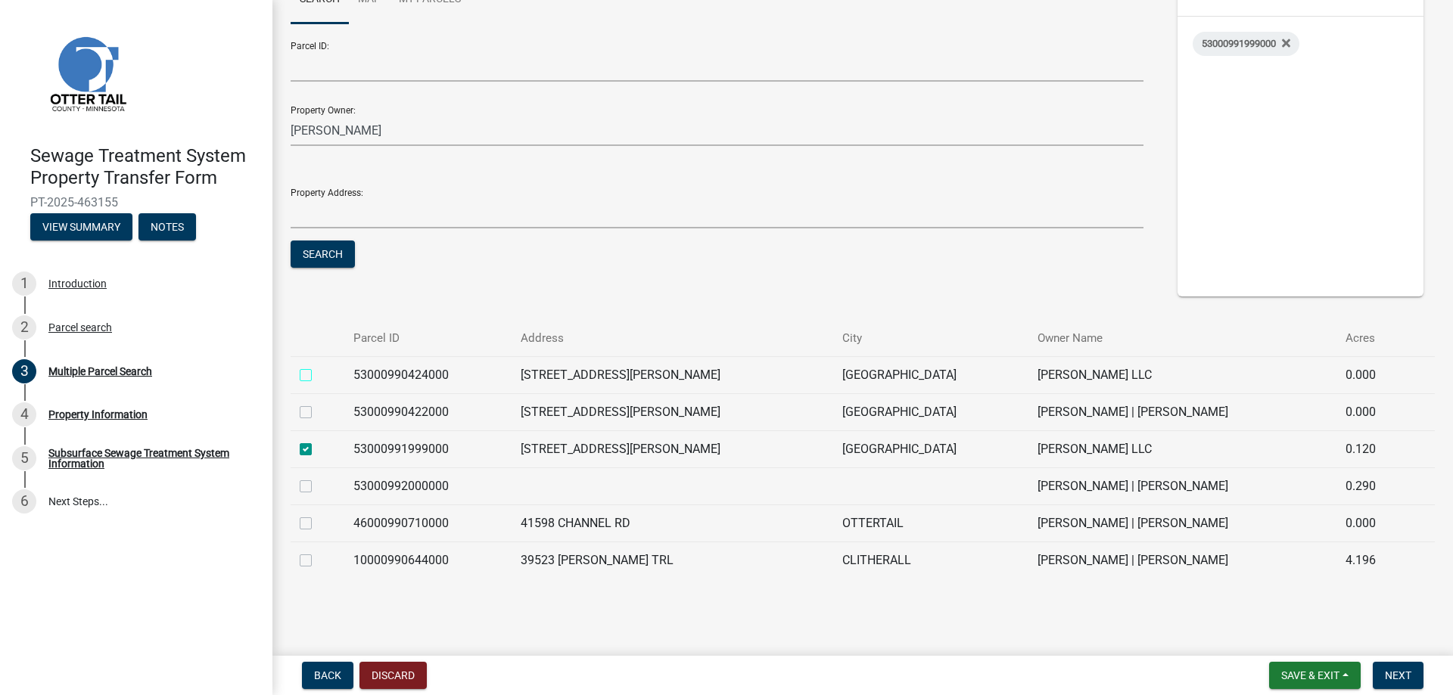
checkbox input "true"
click at [318, 403] on label at bounding box center [318, 403] width 0 height 0
click at [318, 413] on input "checkbox" at bounding box center [323, 408] width 10 height 10
click at [301, 418] on div at bounding box center [318, 412] width 36 height 18
click at [318, 403] on label at bounding box center [318, 403] width 0 height 0
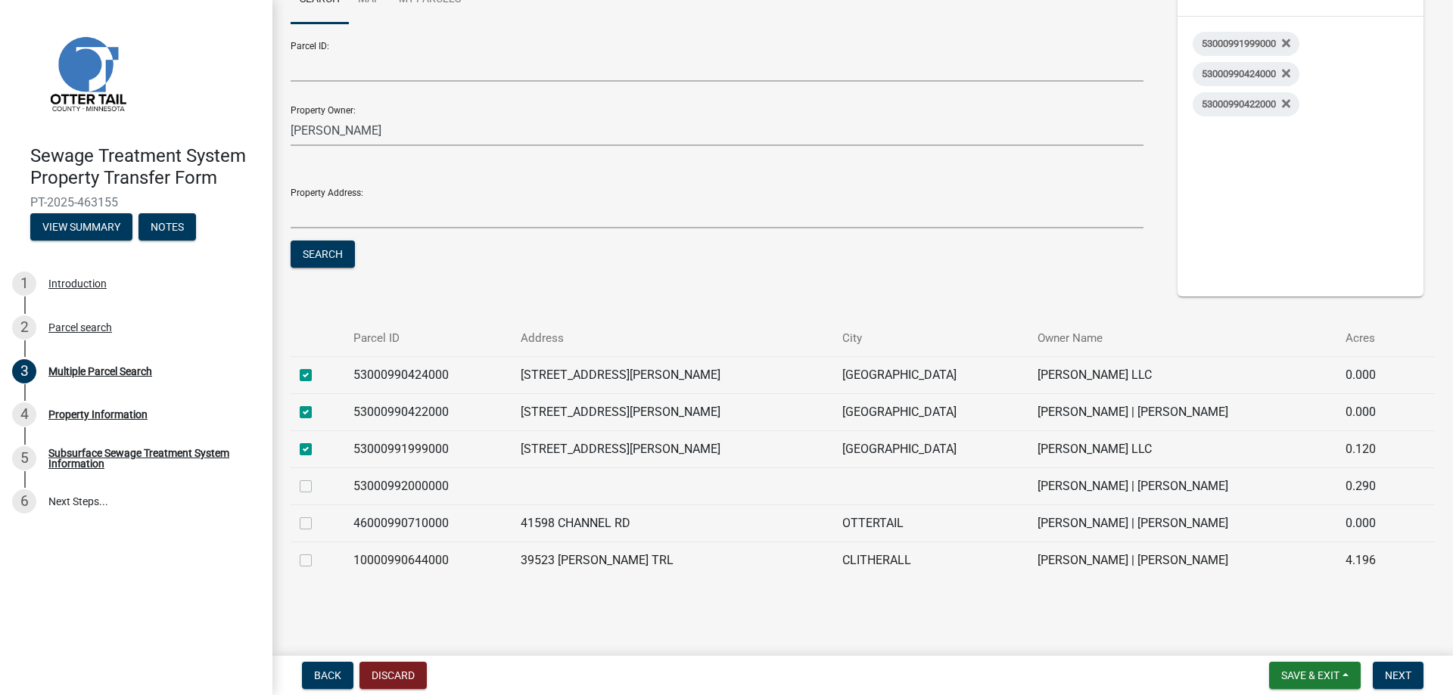
click at [318, 409] on input "checkbox" at bounding box center [323, 408] width 10 height 10
checkbox input "false"
click at [318, 477] on label at bounding box center [318, 477] width 0 height 0
click at [318, 484] on input "checkbox" at bounding box center [323, 482] width 10 height 10
checkbox input "true"
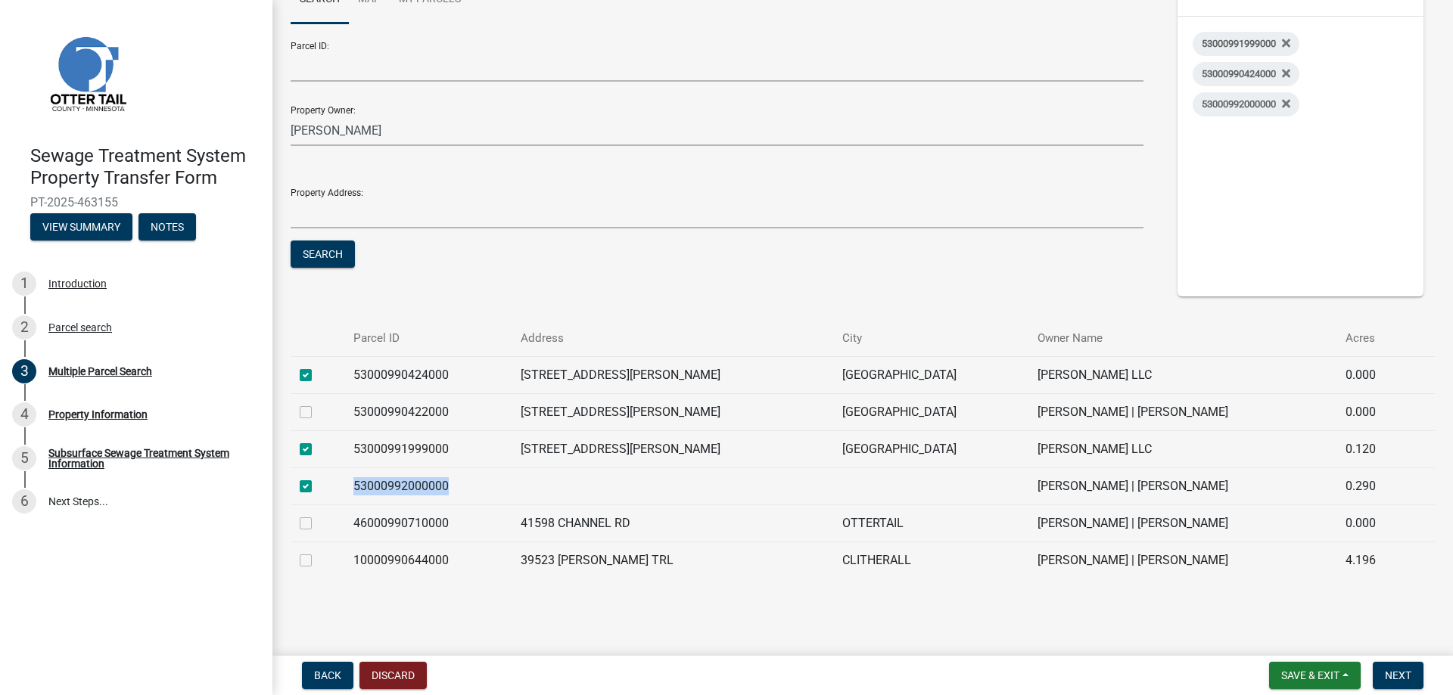
drag, startPoint x: 459, startPoint y: 484, endPoint x: 359, endPoint y: 479, distance: 100.0
click at [359, 479] on td "53000992000000" at bounding box center [427, 486] width 167 height 37
copy td "53000992000000"
click at [1402, 672] on span "Next" at bounding box center [1398, 676] width 26 height 12
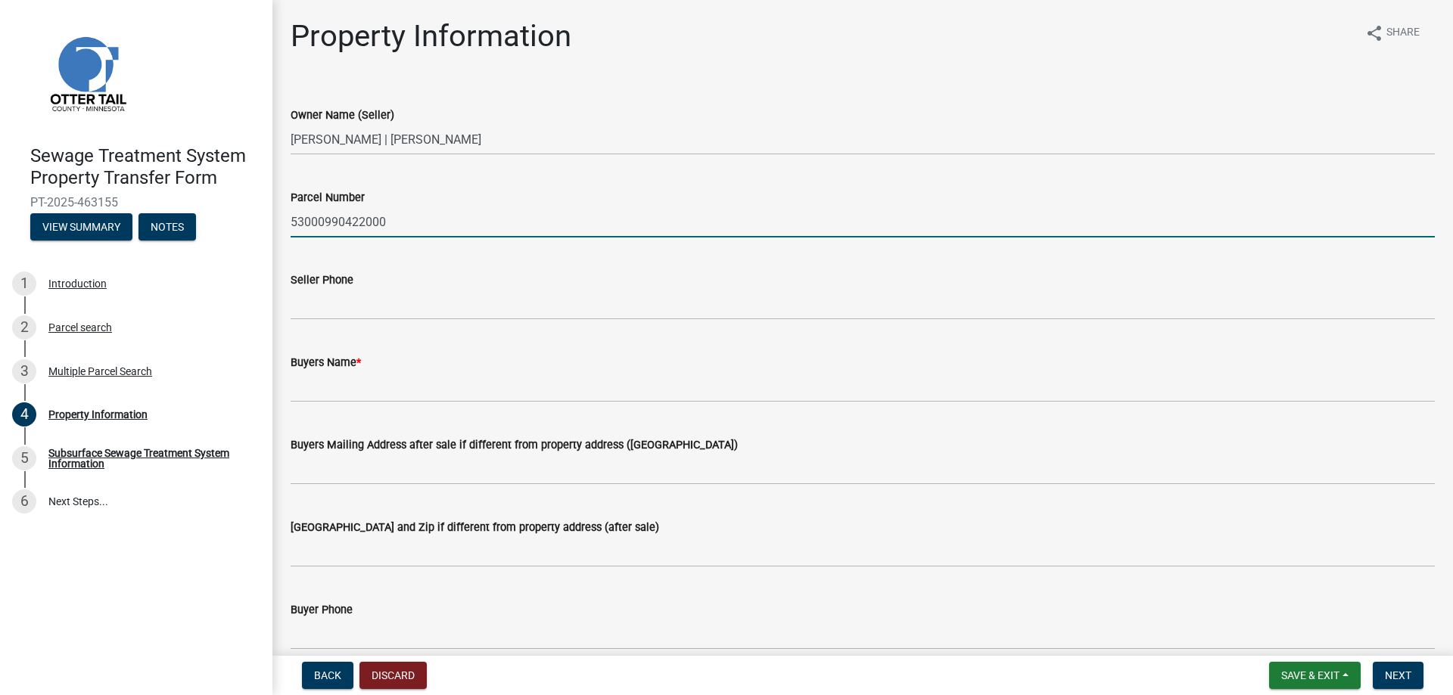
click at [478, 224] on input "53000990422000" at bounding box center [863, 222] width 1144 height 31
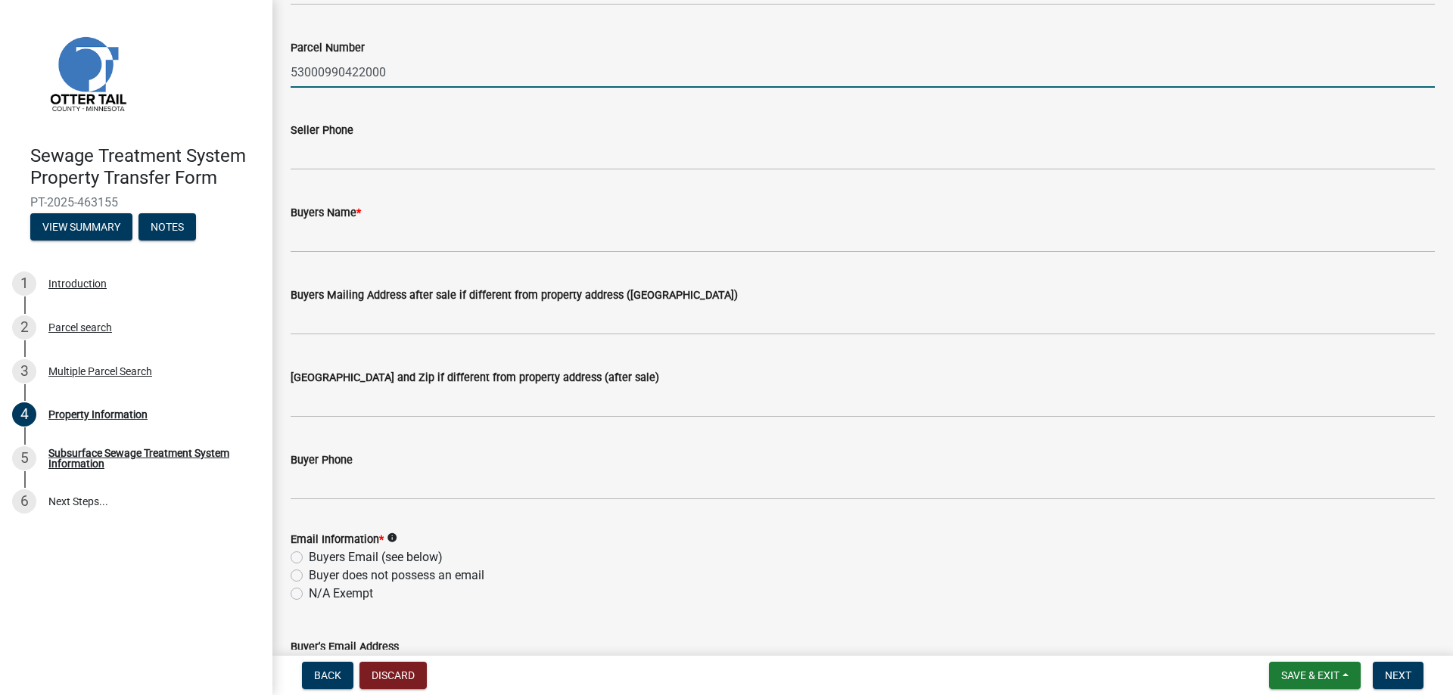
scroll to position [151, 0]
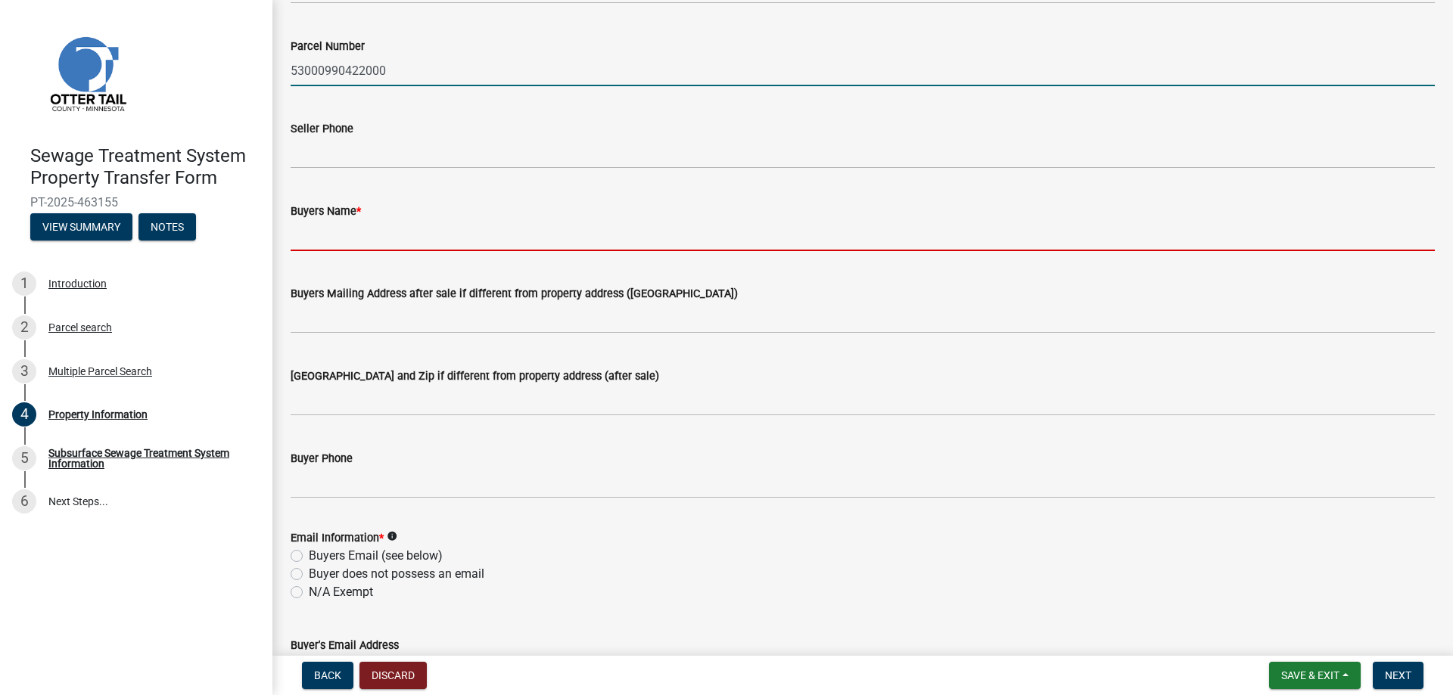
click at [421, 237] on input "Buyers Name *" at bounding box center [863, 235] width 1144 height 31
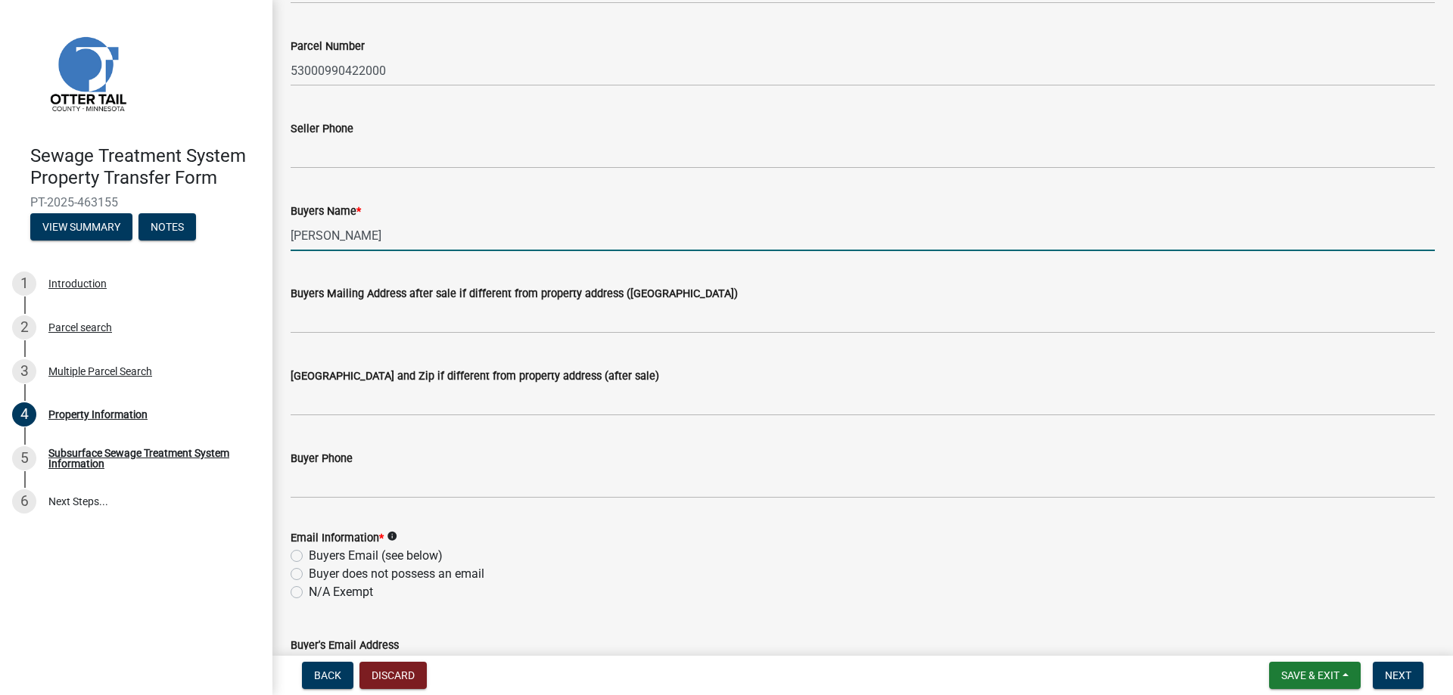
click at [334, 234] on input "[PERSON_NAME]" at bounding box center [863, 235] width 1144 height 31
click at [425, 224] on input "[PERSON_NAME]" at bounding box center [863, 235] width 1144 height 31
click at [530, 233] on input "[PERSON_NAME] Revocable living trust" at bounding box center [863, 235] width 1144 height 31
click at [530, 233] on input "[PERSON_NAME] Revocable living trust dated [DATE]" at bounding box center [863, 235] width 1144 height 31
click at [778, 241] on input "[PERSON_NAME] Revocable living trust dated [DATE]" at bounding box center [863, 235] width 1144 height 31
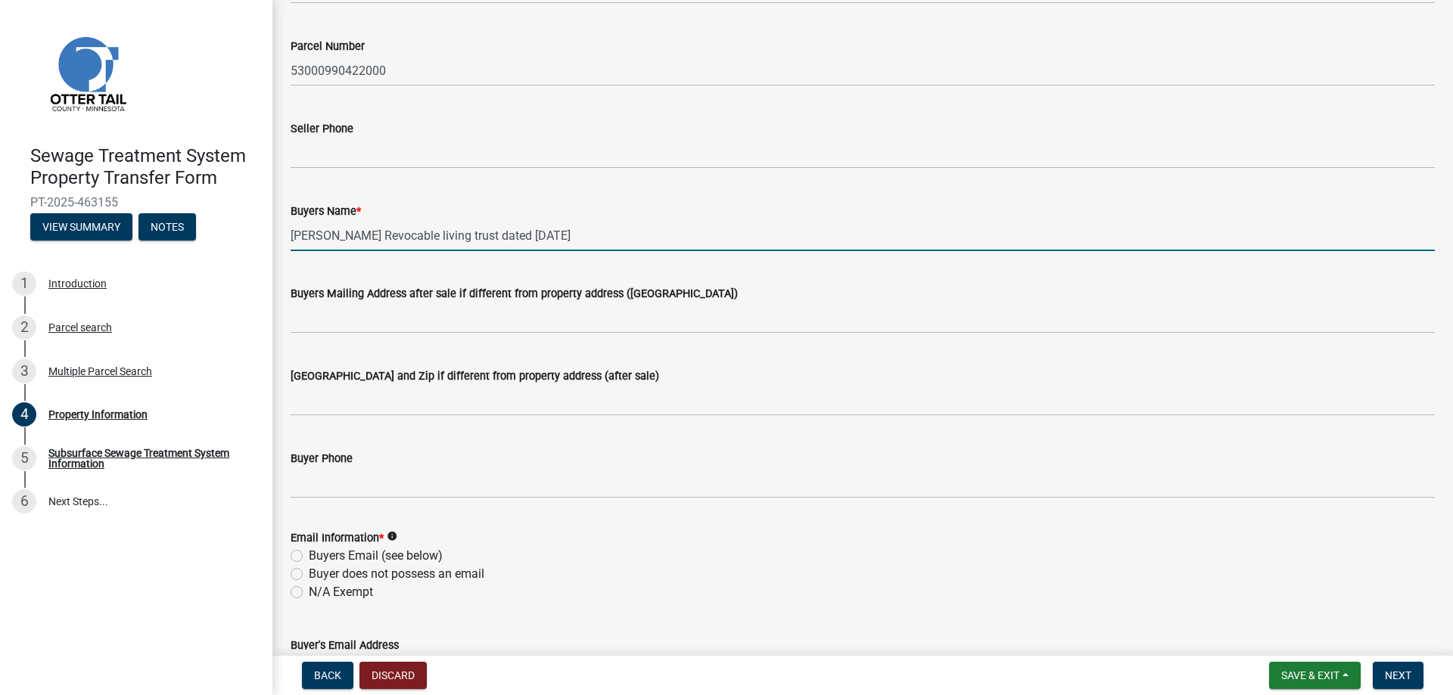
click at [435, 237] on input "[PERSON_NAME] Revocable living trust dated [DATE]" at bounding box center [863, 235] width 1144 height 31
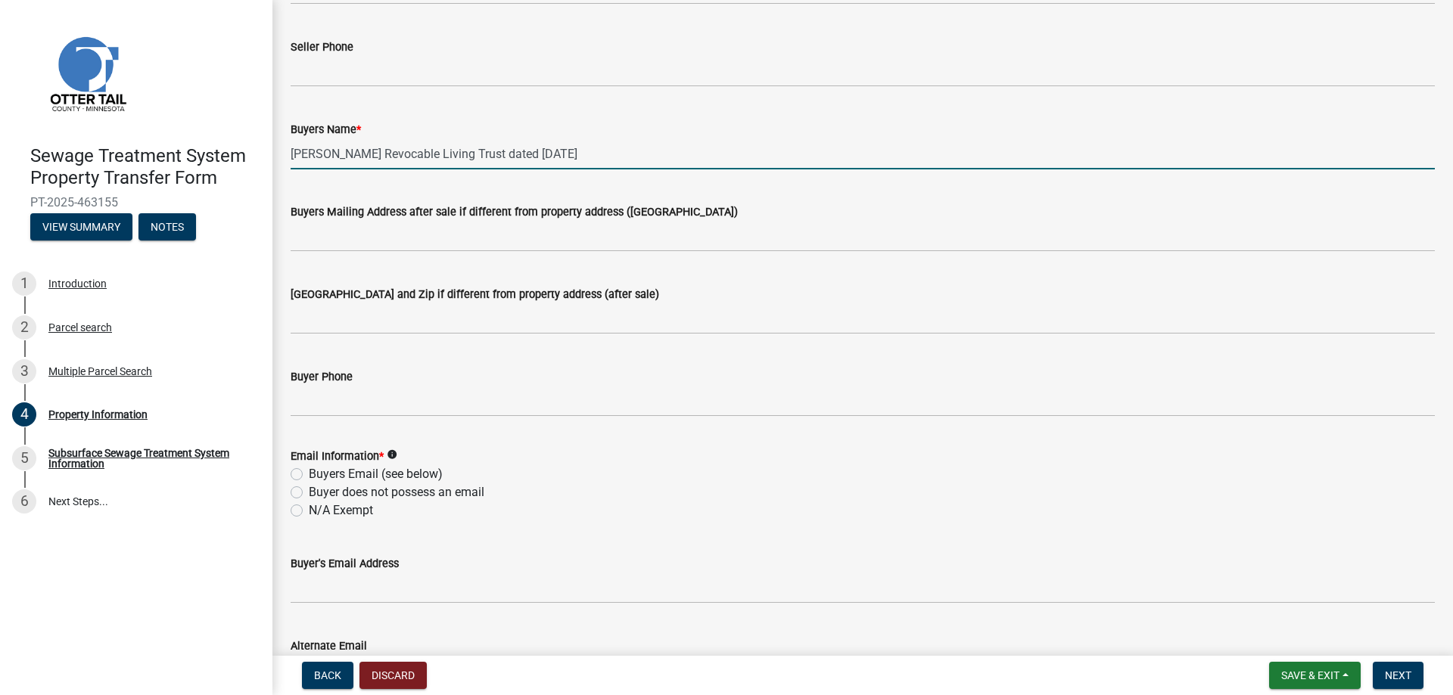
scroll to position [378, 0]
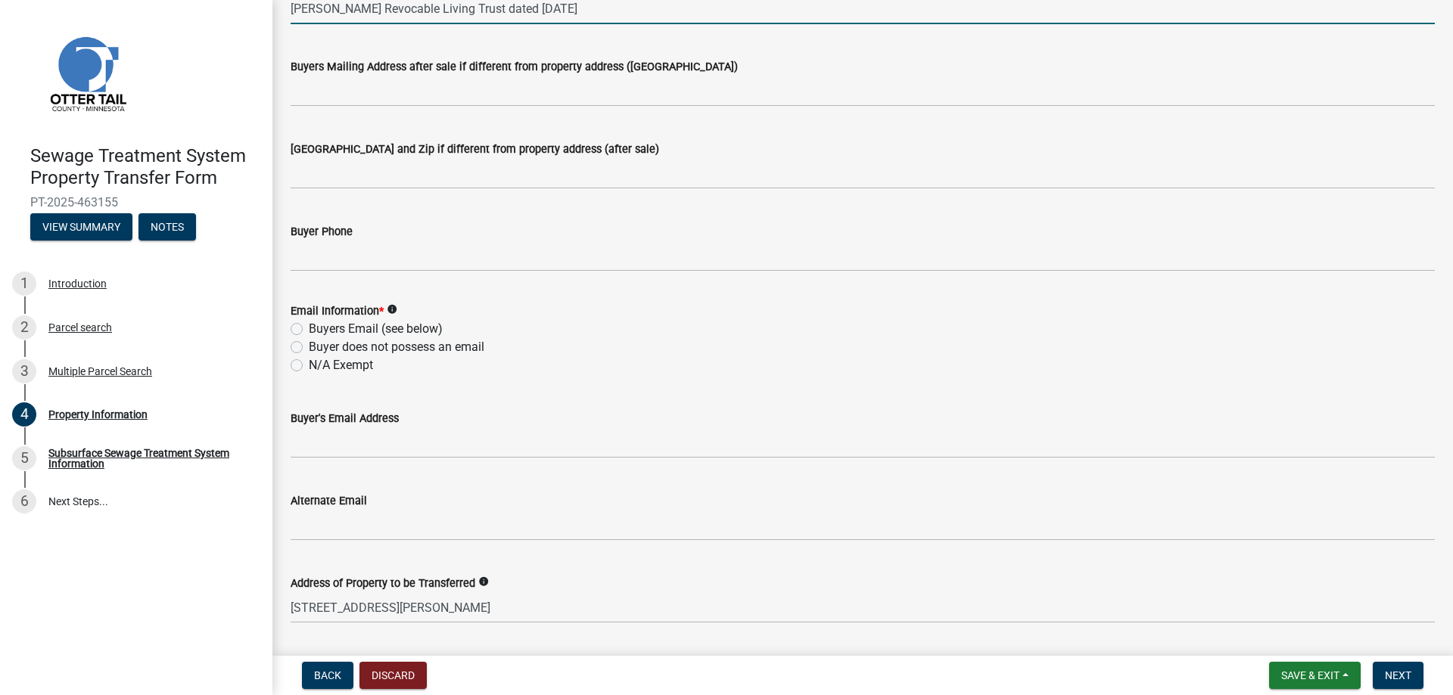
type input "[PERSON_NAME] Revocable Living Trust dated [DATE]"
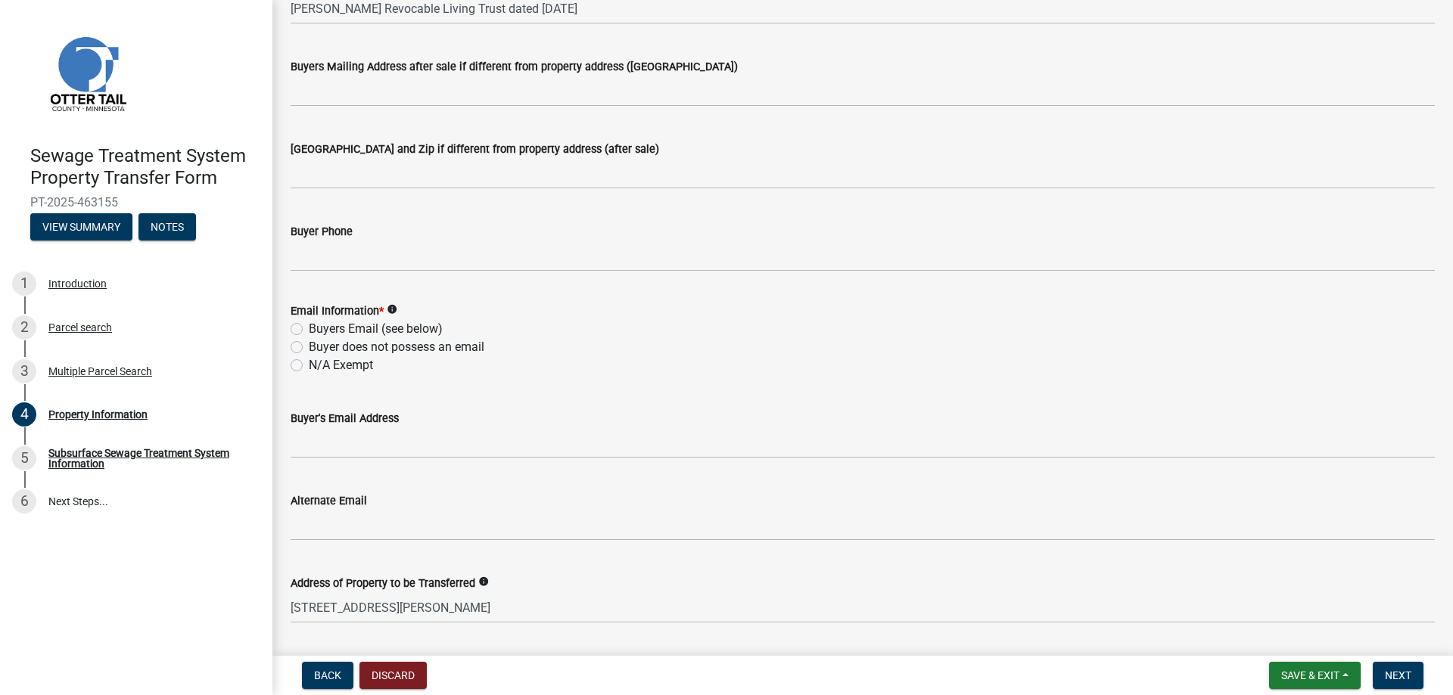
click at [309, 367] on label "N/A Exempt" at bounding box center [341, 365] width 64 height 18
click at [309, 366] on input "N/A Exempt" at bounding box center [314, 361] width 10 height 10
radio input "true"
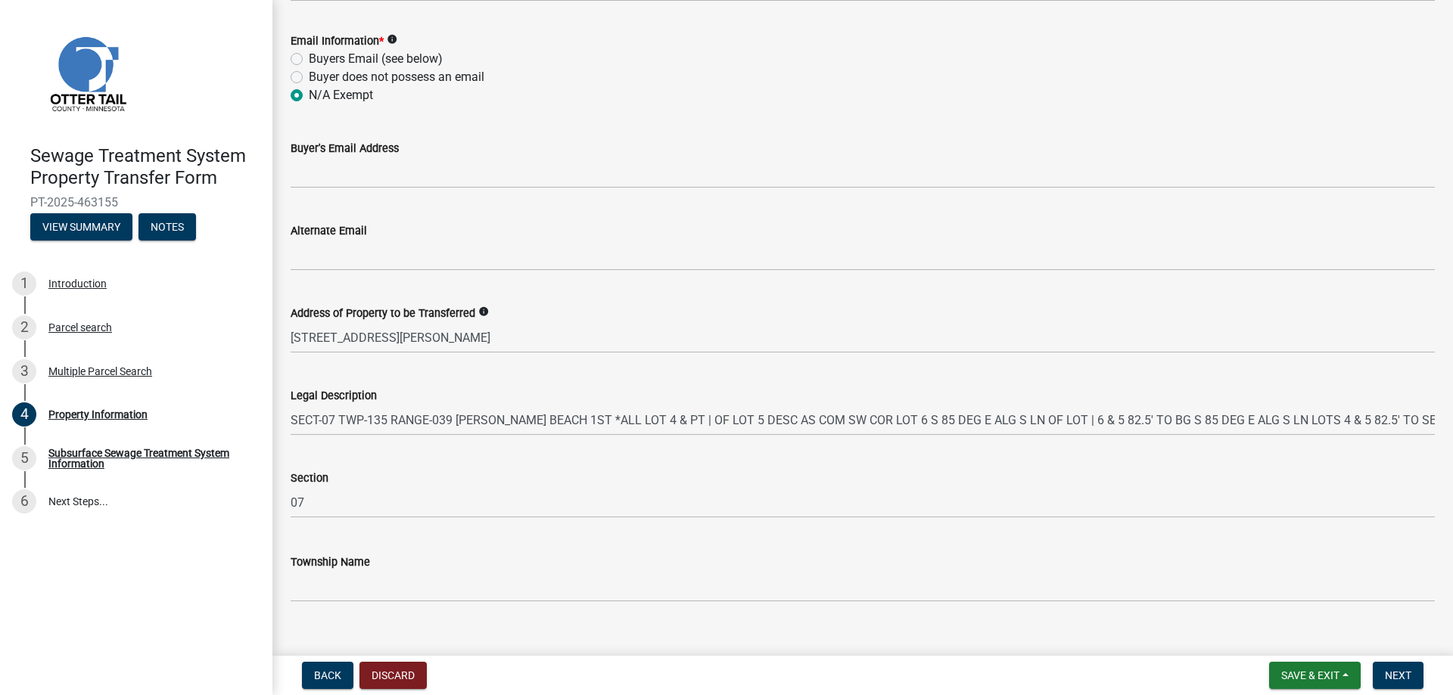
scroll to position [672, 0]
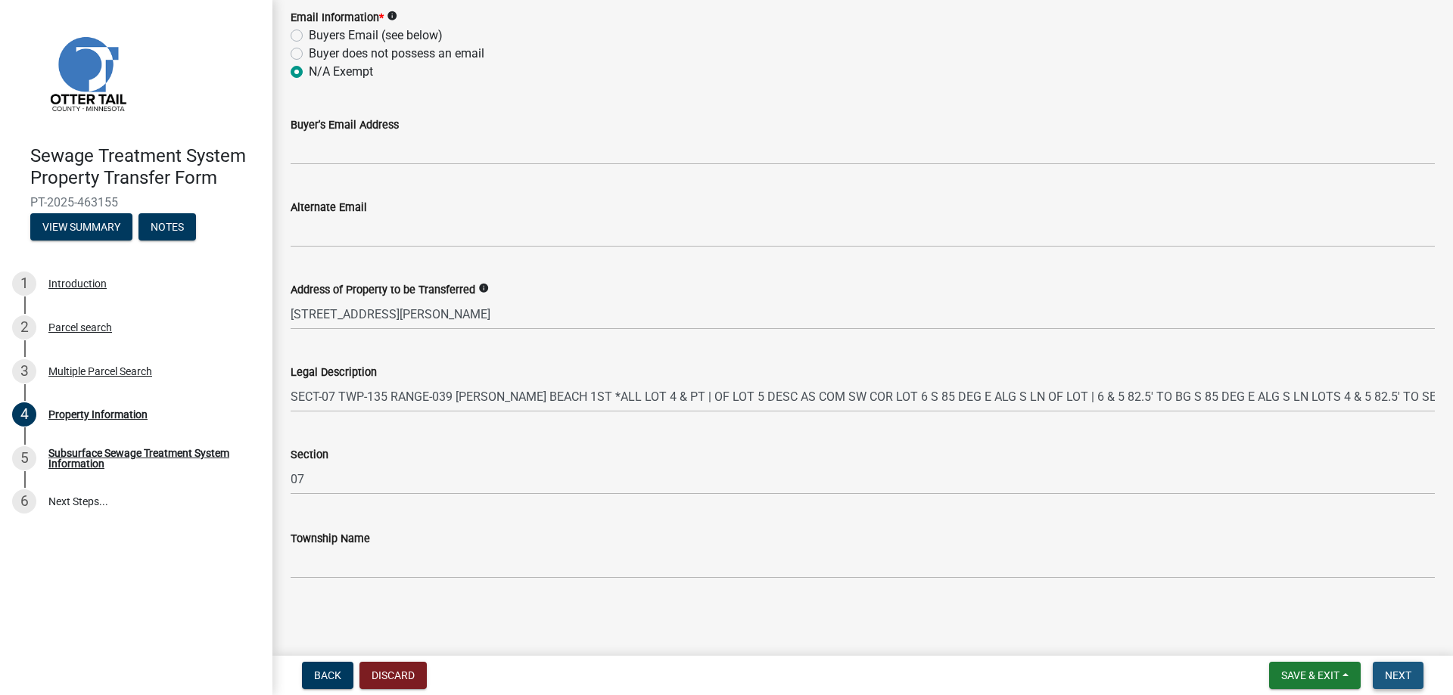
click at [1410, 681] on span "Next" at bounding box center [1398, 676] width 26 height 12
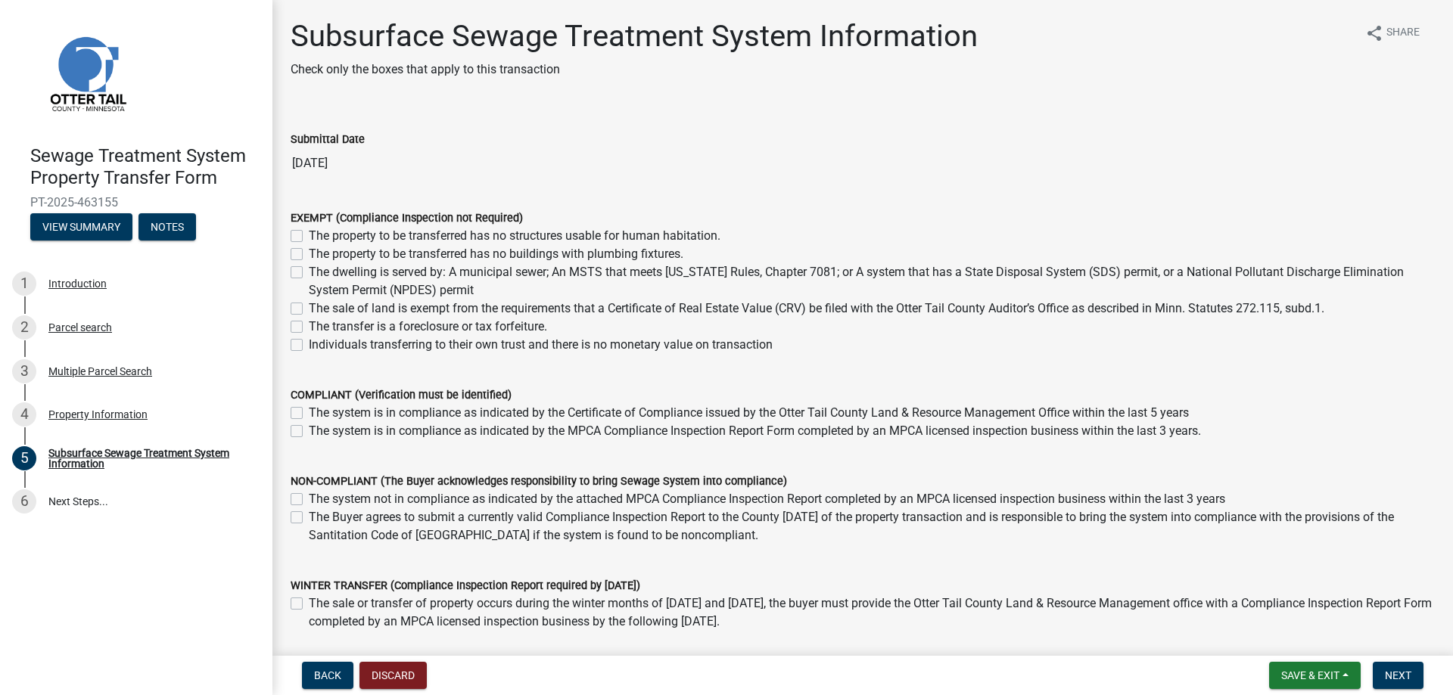
scroll to position [76, 0]
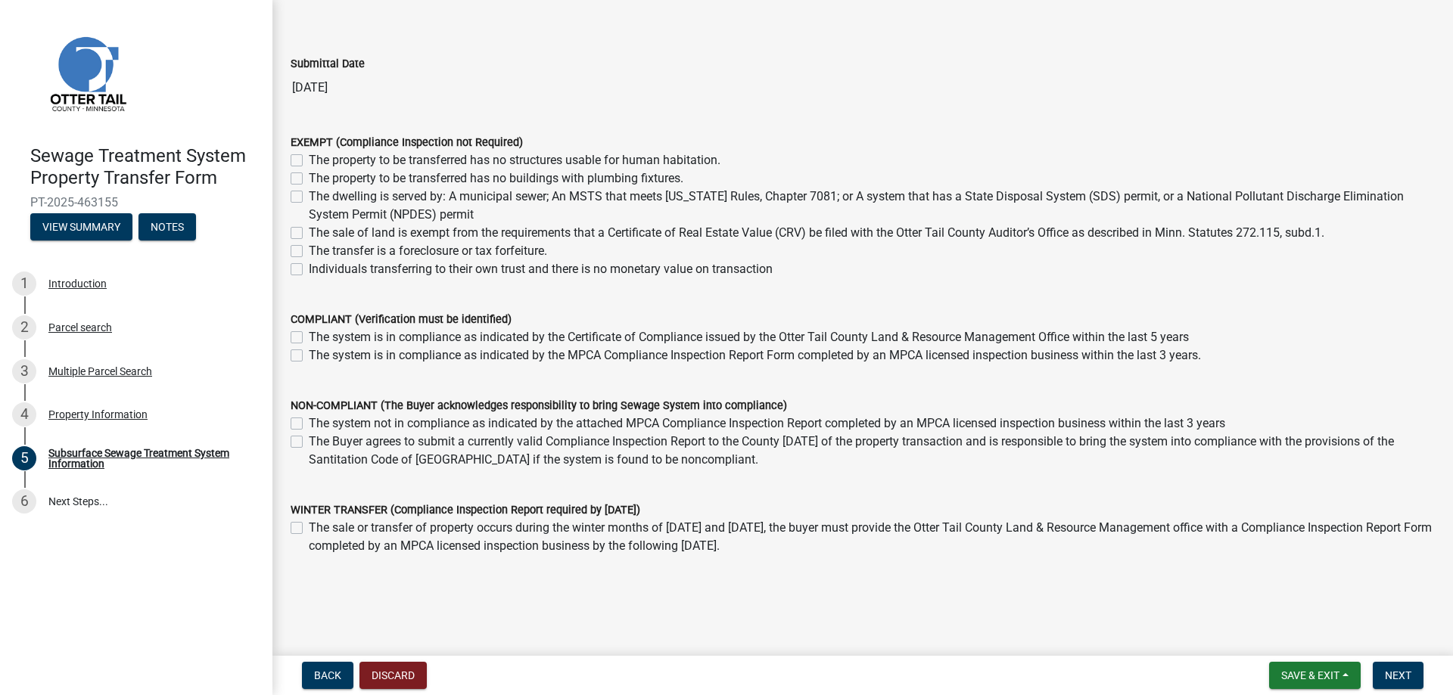
click at [309, 235] on label "The sale of land is exempt from the requirements that a Certificate of Real Est…" at bounding box center [816, 233] width 1015 height 18
click at [309, 234] on input "The sale of land is exempt from the requirements that a Certificate of Real Est…" at bounding box center [314, 229] width 10 height 10
checkbox input "true"
checkbox input "false"
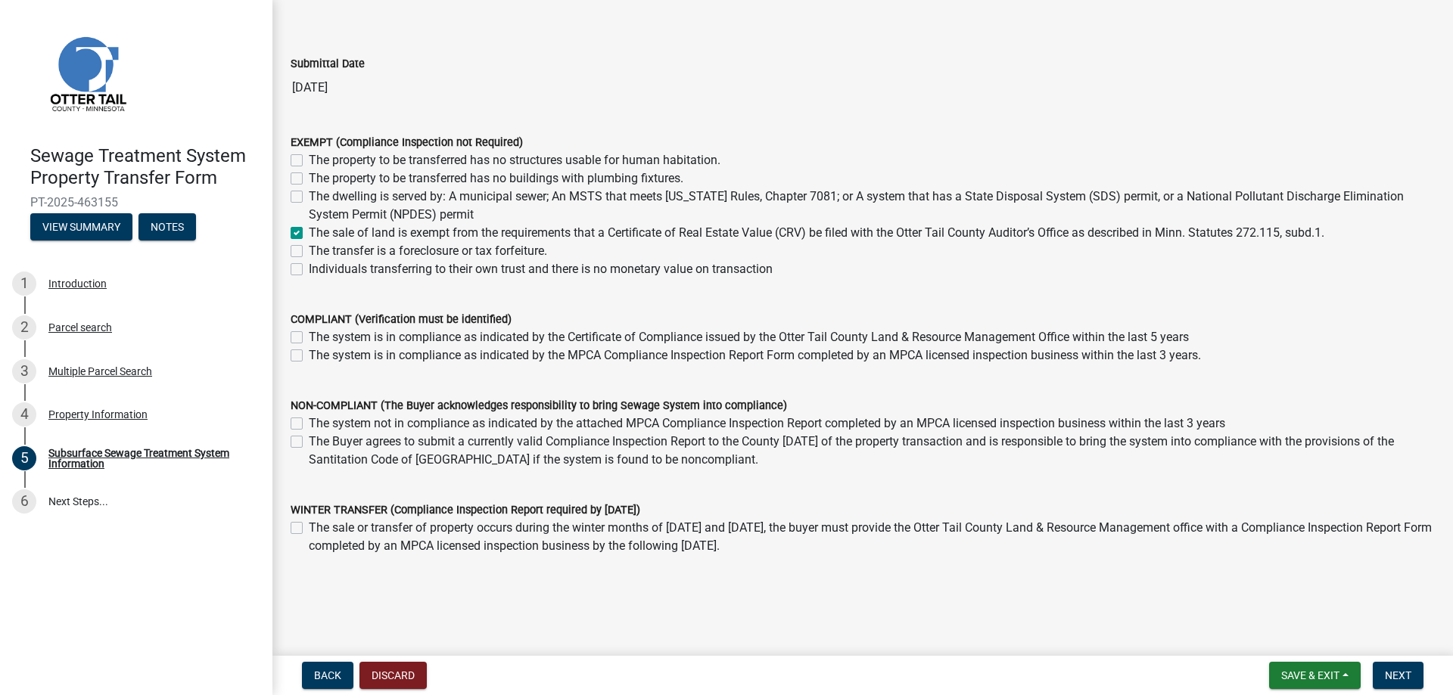
checkbox input "false"
checkbox input "true"
checkbox input "false"
click at [1401, 673] on span "Next" at bounding box center [1398, 676] width 26 height 12
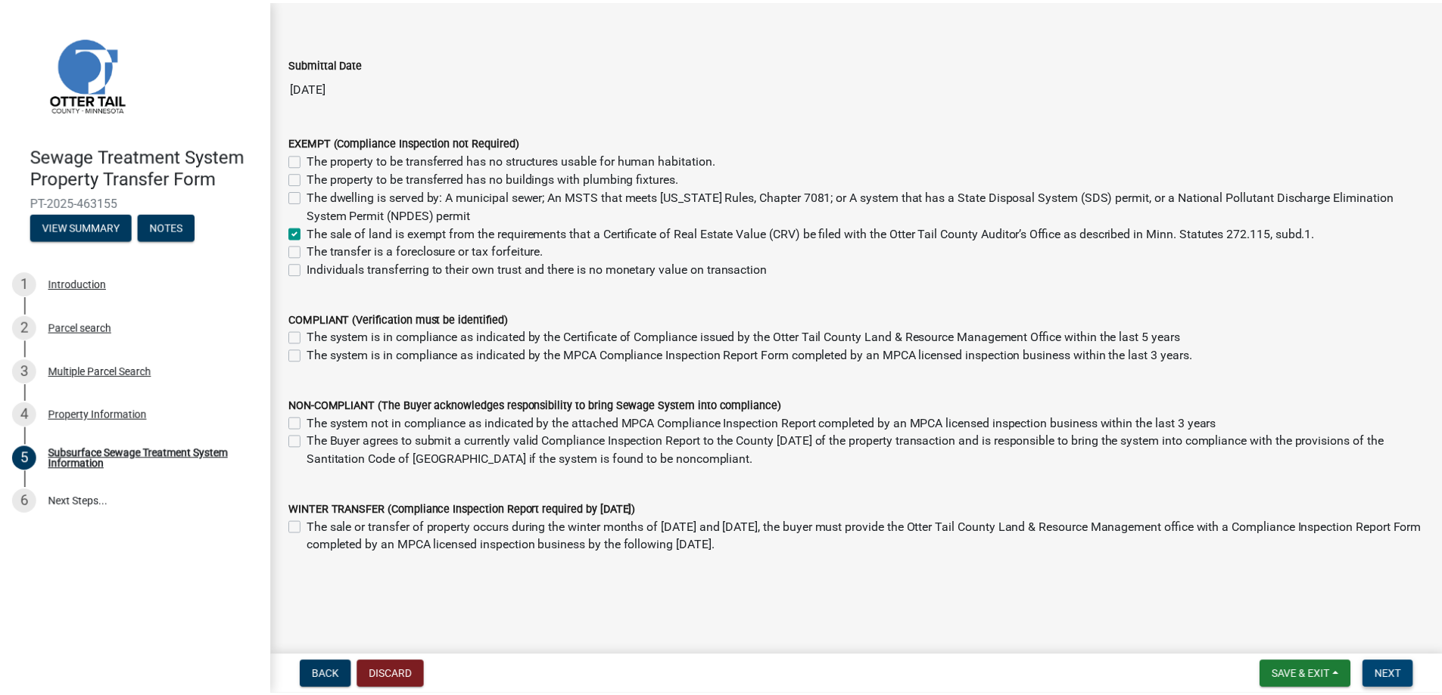
scroll to position [0, 0]
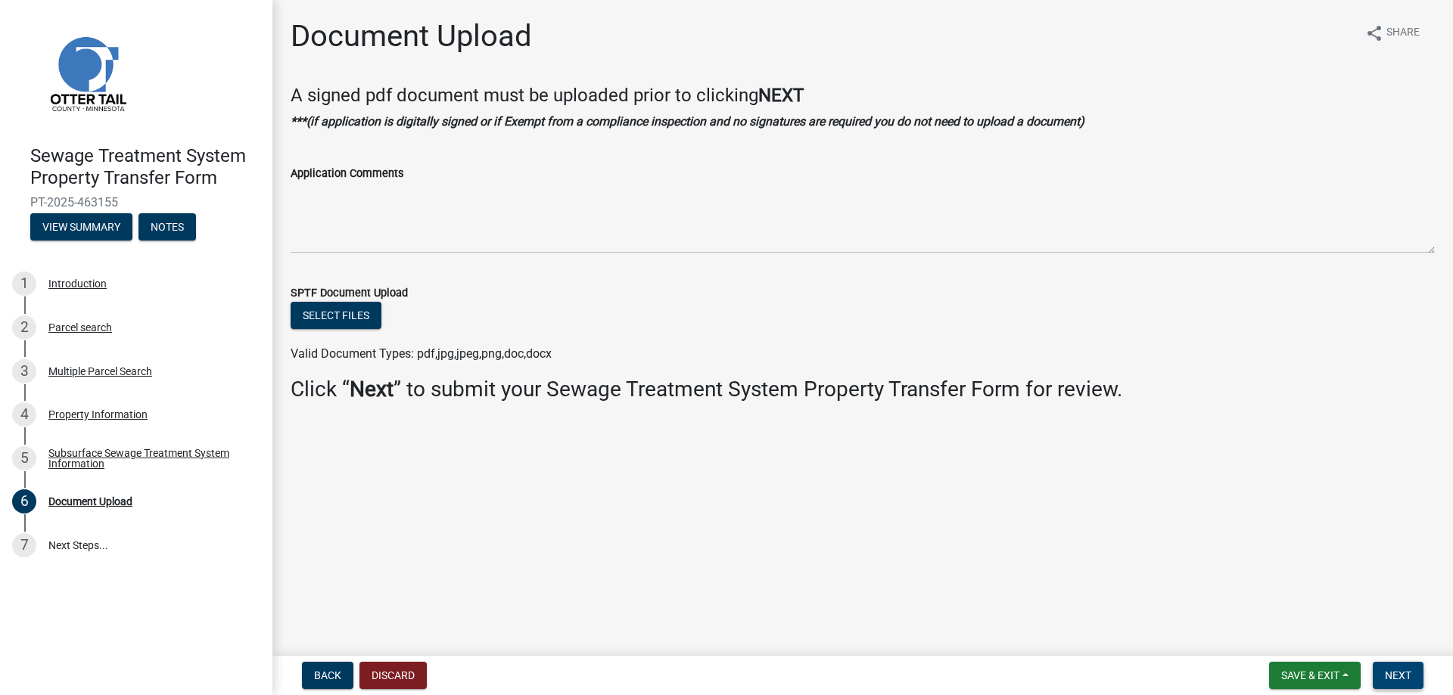
click at [1403, 672] on span "Next" at bounding box center [1398, 676] width 26 height 12
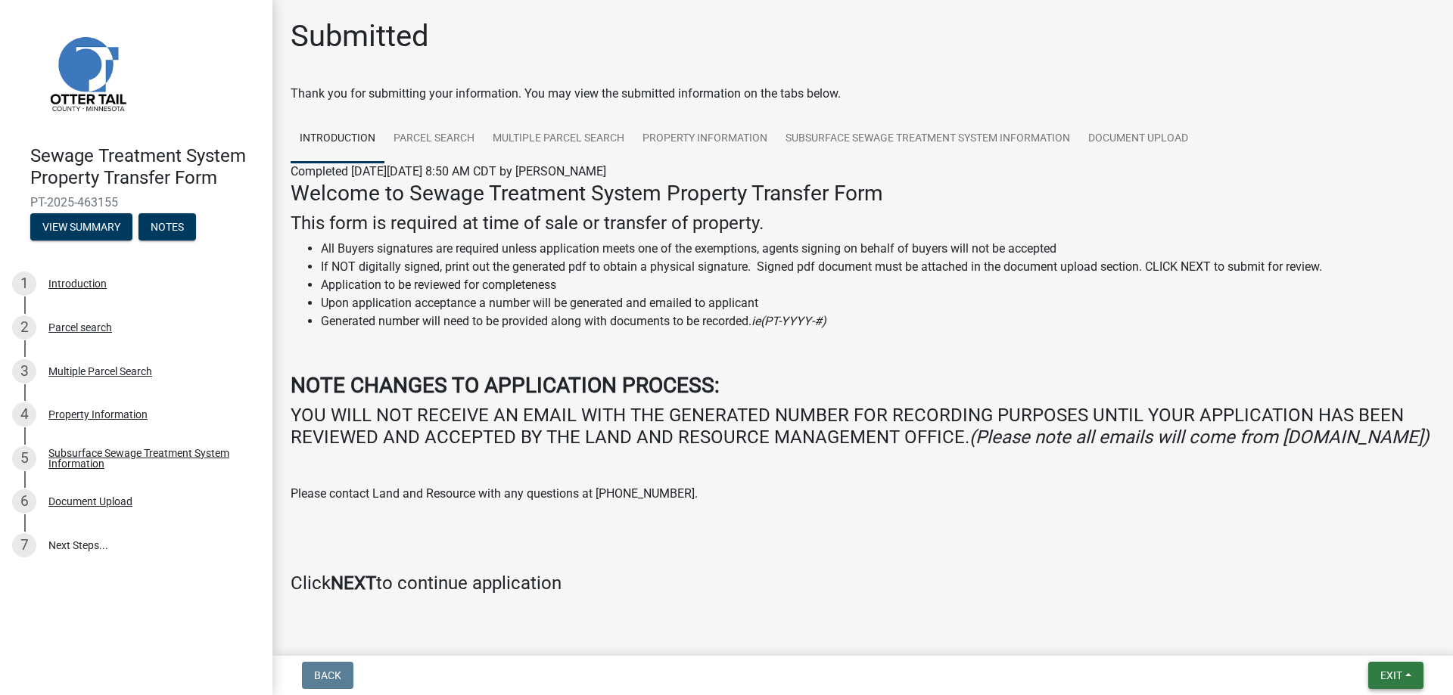
click at [1392, 680] on span "Exit" at bounding box center [1391, 676] width 22 height 12
click at [1343, 633] on button "Save & Exit" at bounding box center [1362, 636] width 121 height 36
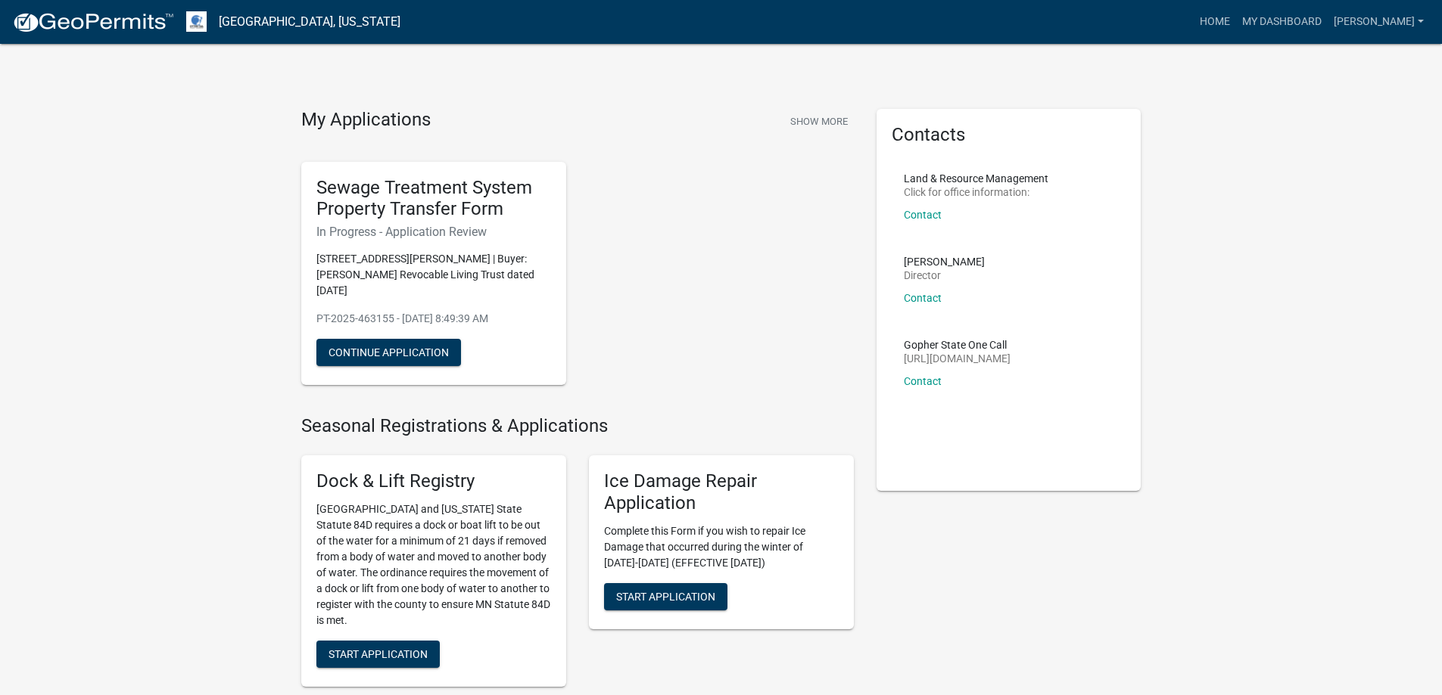
drag, startPoint x: 682, startPoint y: 247, endPoint x: 682, endPoint y: 238, distance: 8.3
click at [682, 240] on div "Sewage Treatment System Property Transfer Form In Progress - Application Review…" at bounding box center [577, 274] width 575 height 248
